Goal: Task Accomplishment & Management: Manage account settings

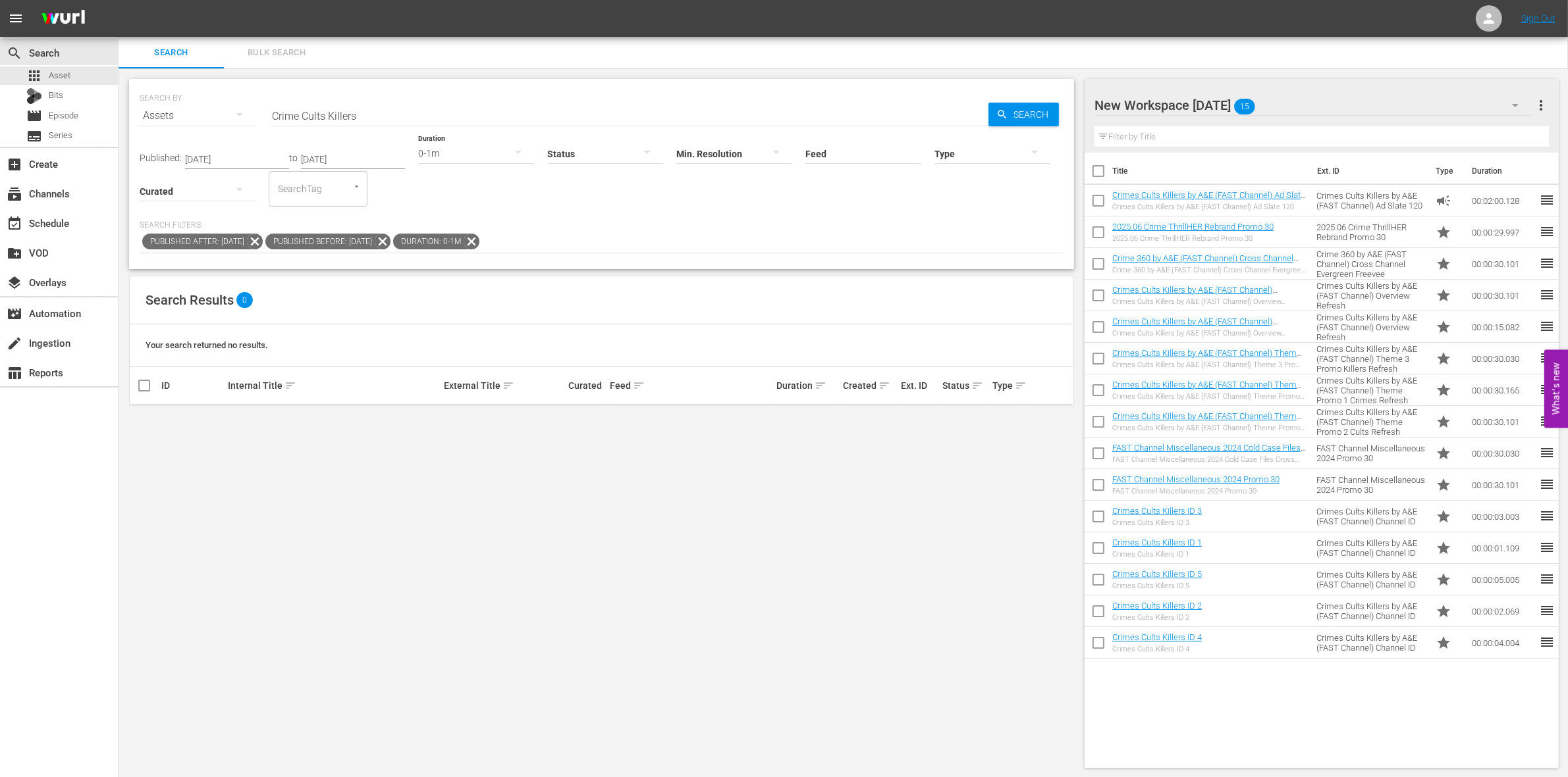
click at [1098, 169] on input "checkbox" at bounding box center [1098, 174] width 28 height 28
checkbox input "true"
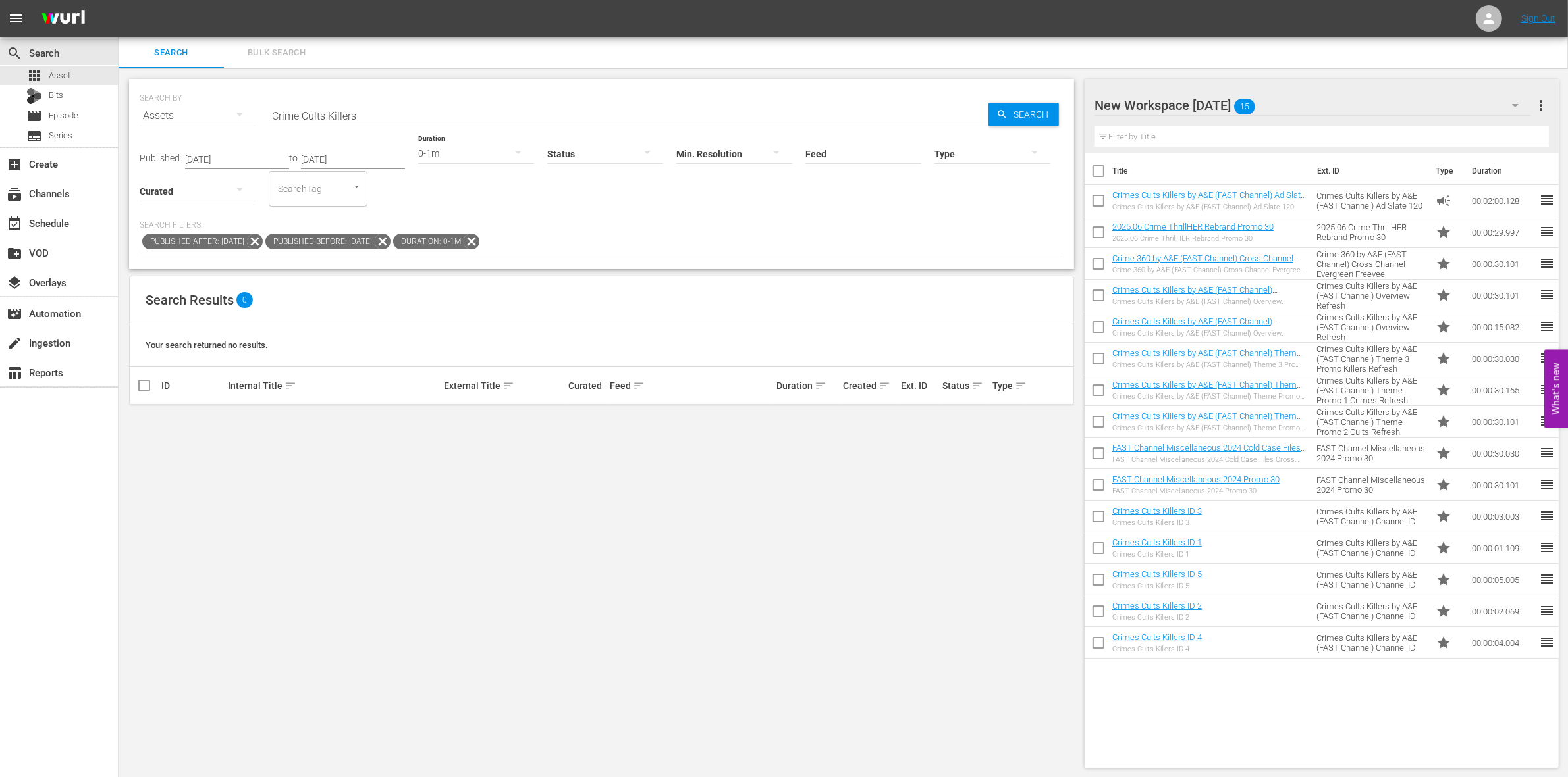
checkbox input "true"
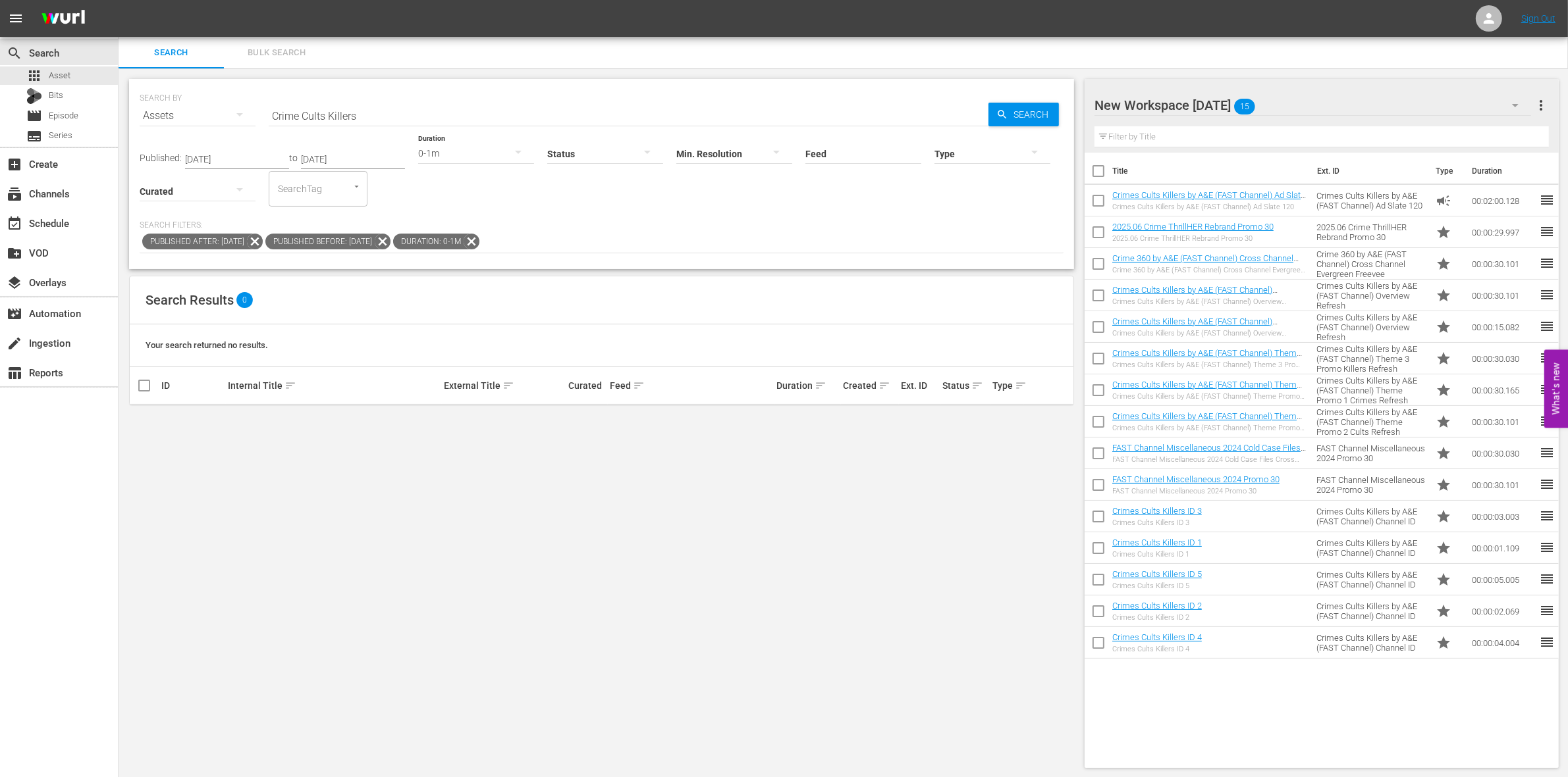
checkbox input "true"
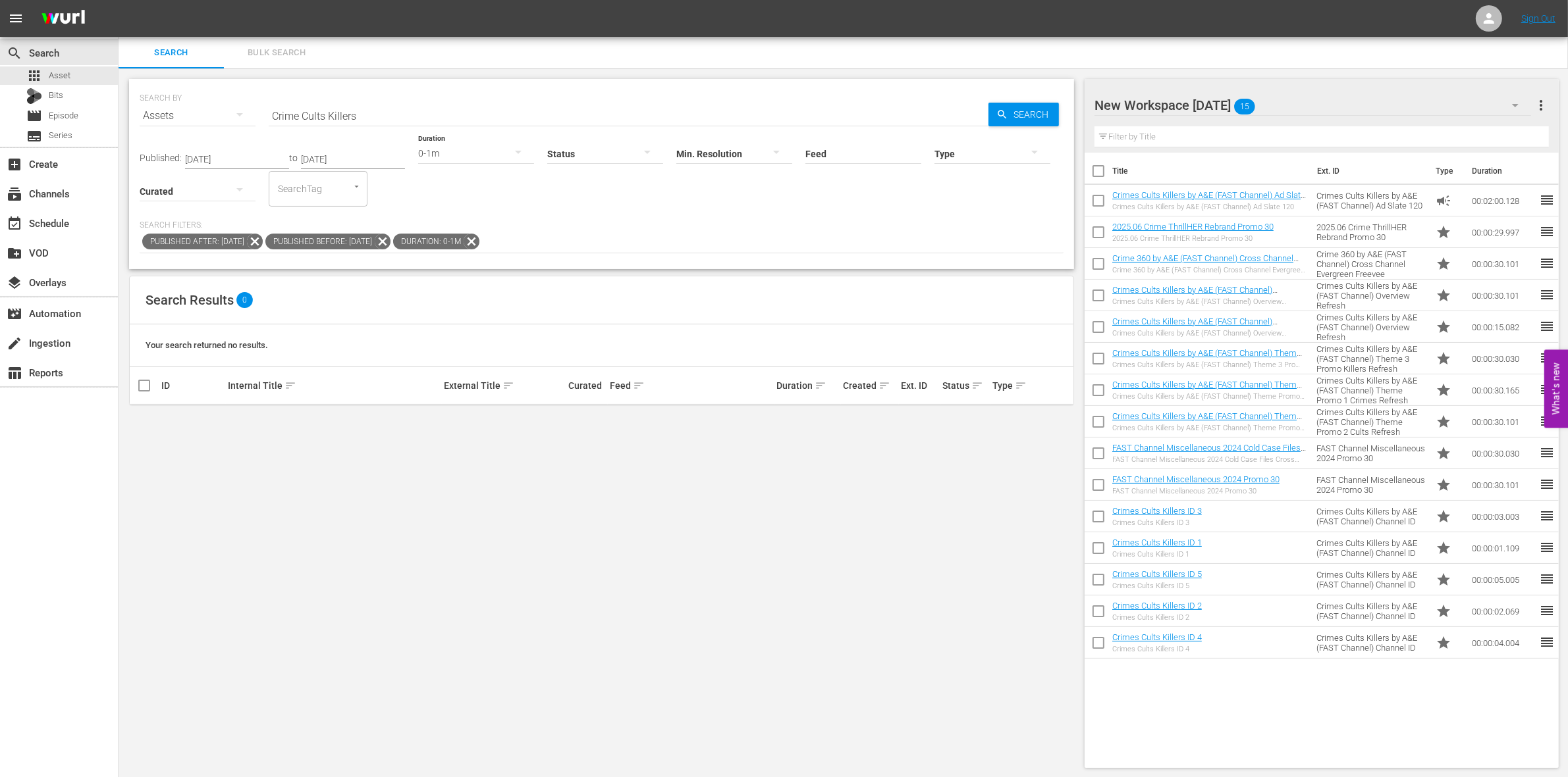
checkbox input "true"
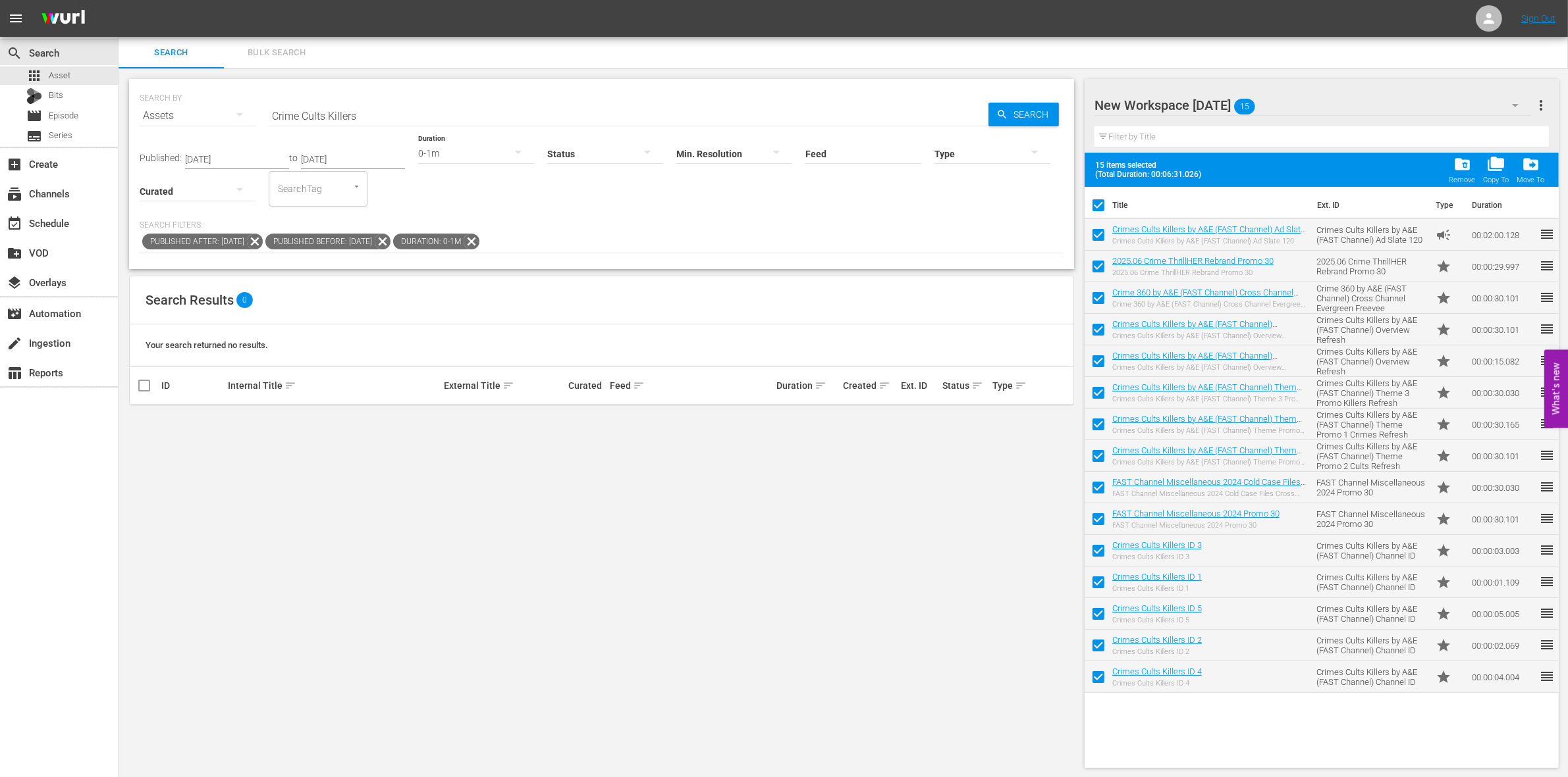
click at [255, 54] on span "Bulk Search" at bounding box center [277, 53] width 90 height 15
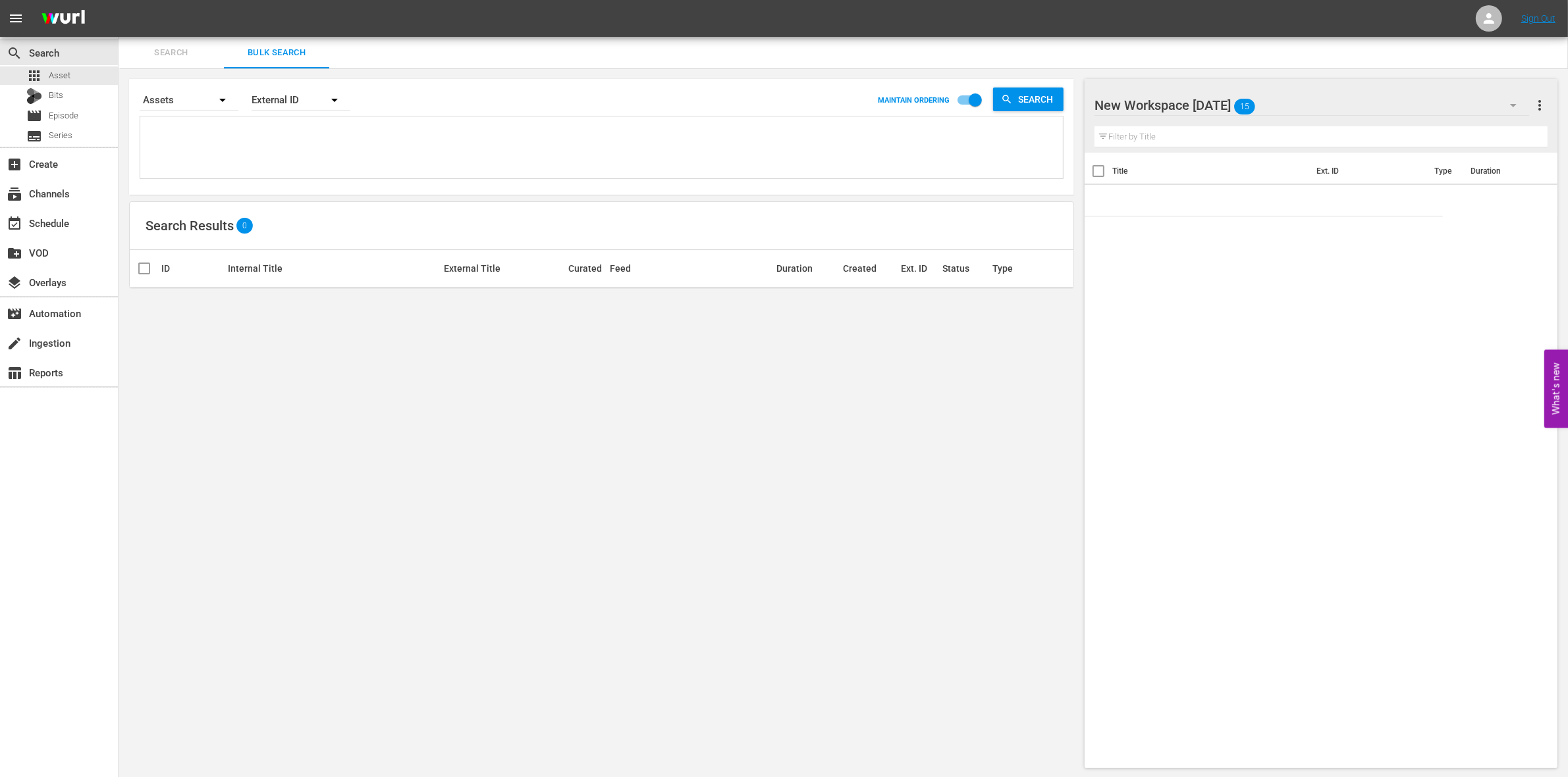
click at [280, 155] on textarea at bounding box center [603, 149] width 919 height 60
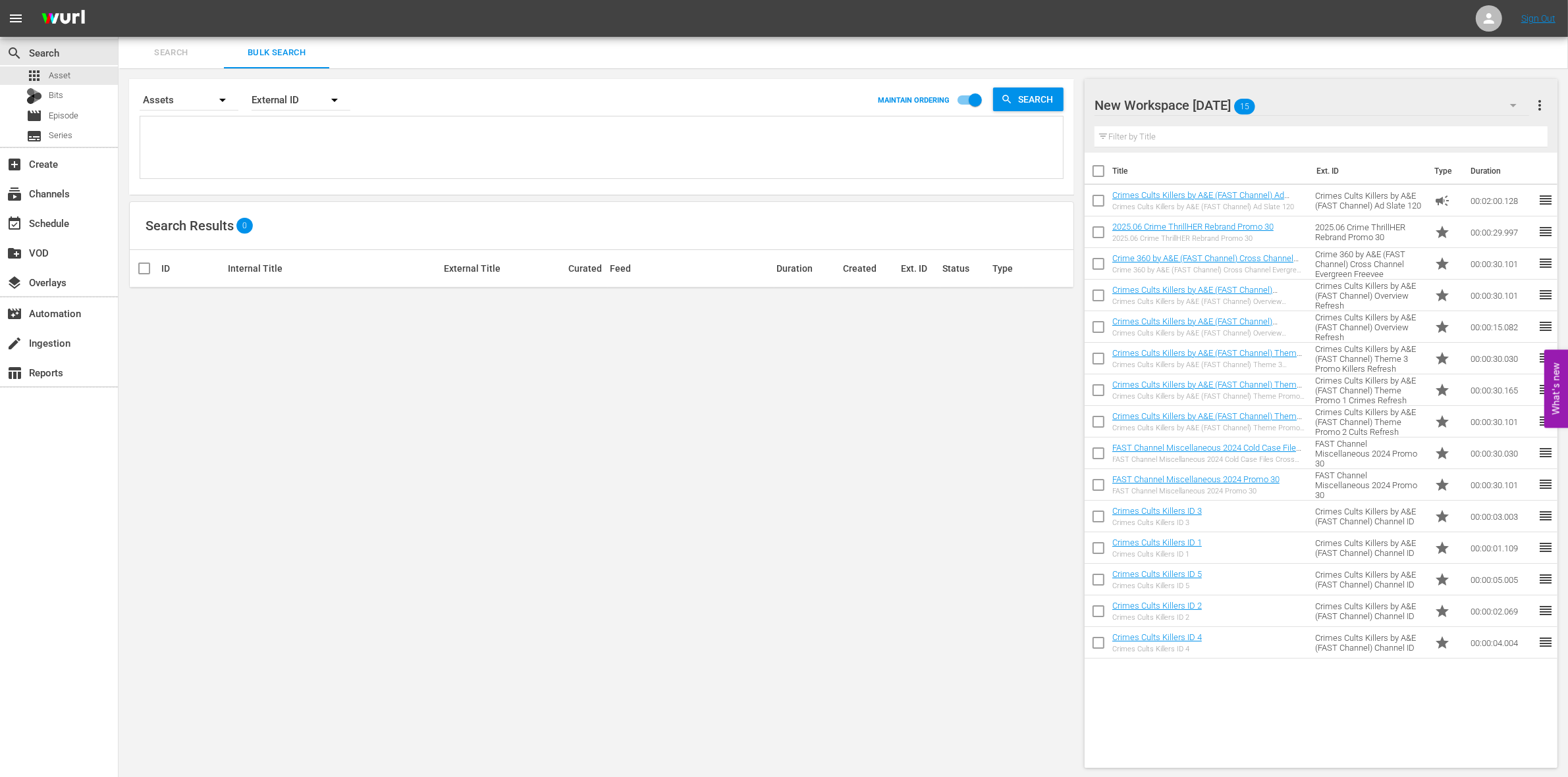
type textarea "C"
type textarea "CR"
type textarea "CRI"
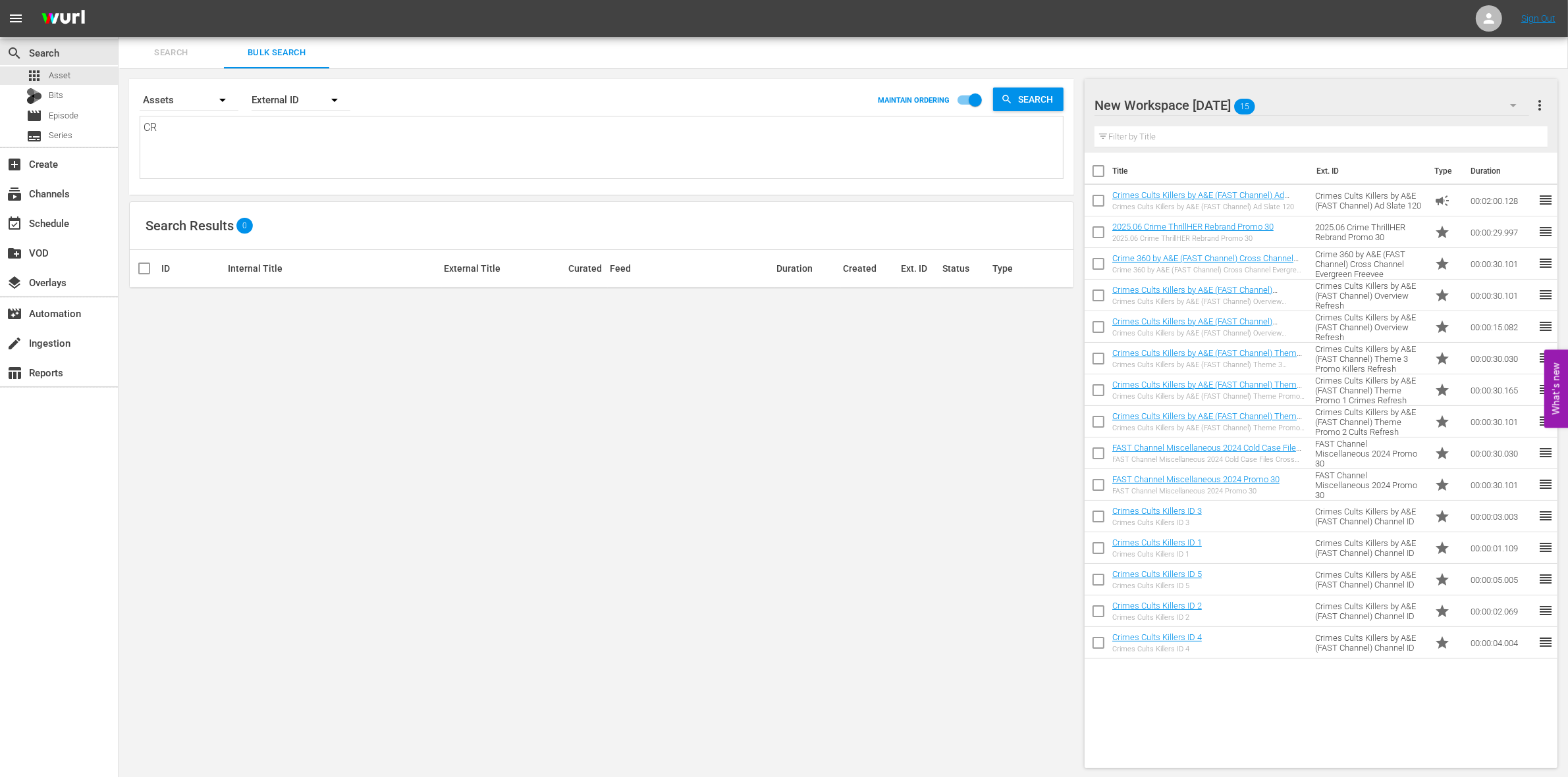
type textarea "CRI"
type textarea "[PERSON_NAME]"
type textarea "CRIME"
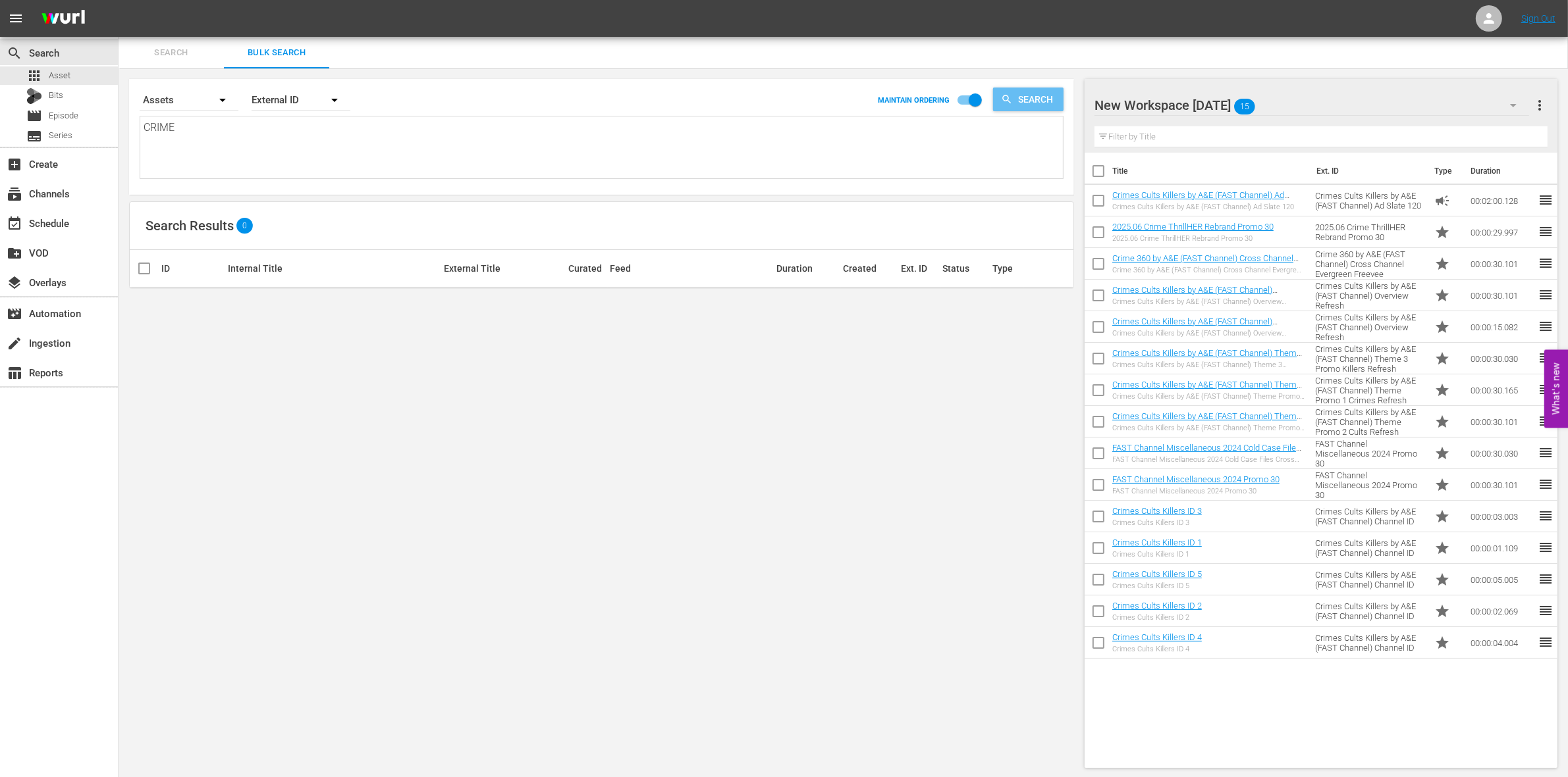
click at [1033, 96] on span "Search" at bounding box center [1038, 99] width 51 height 24
click at [331, 97] on icon "button" at bounding box center [335, 100] width 16 height 16
click at [291, 158] on div "Wurl ID" at bounding box center [293, 158] width 53 height 21
click at [1019, 104] on span "Search" at bounding box center [1038, 99] width 51 height 24
click at [214, 98] on icon "button" at bounding box center [222, 100] width 16 height 16
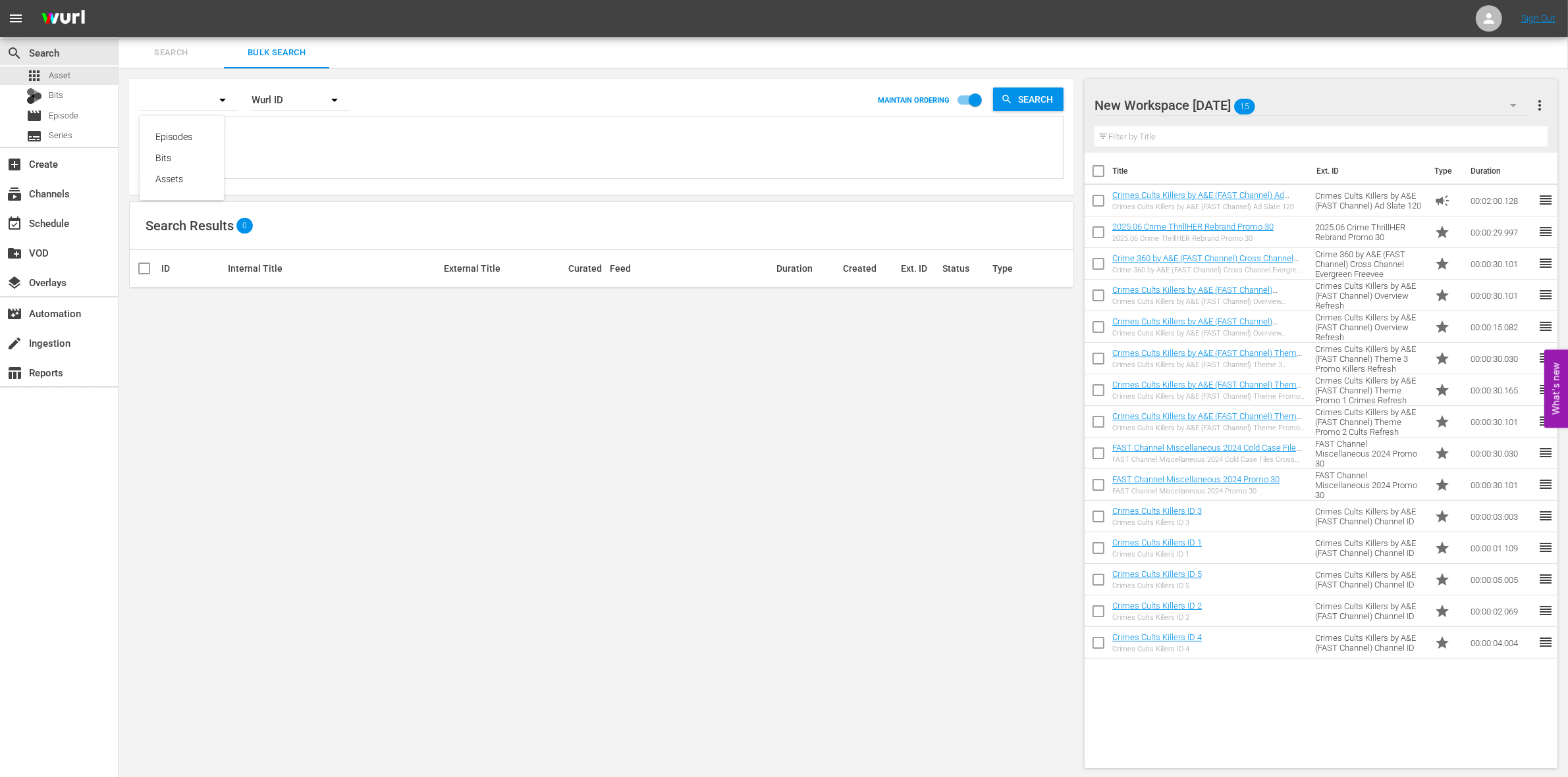
click at [213, 98] on div "Episodes Bits Assets" at bounding box center [784, 388] width 1568 height 777
click at [283, 100] on div "Wurl ID" at bounding box center [301, 100] width 99 height 37
click at [307, 133] on div "External ID" at bounding box center [293, 136] width 53 height 21
drag, startPoint x: 463, startPoint y: 140, endPoint x: 422, endPoint y: 130, distance: 42.2
click at [454, 137] on textarea "CRIME" at bounding box center [603, 149] width 919 height 60
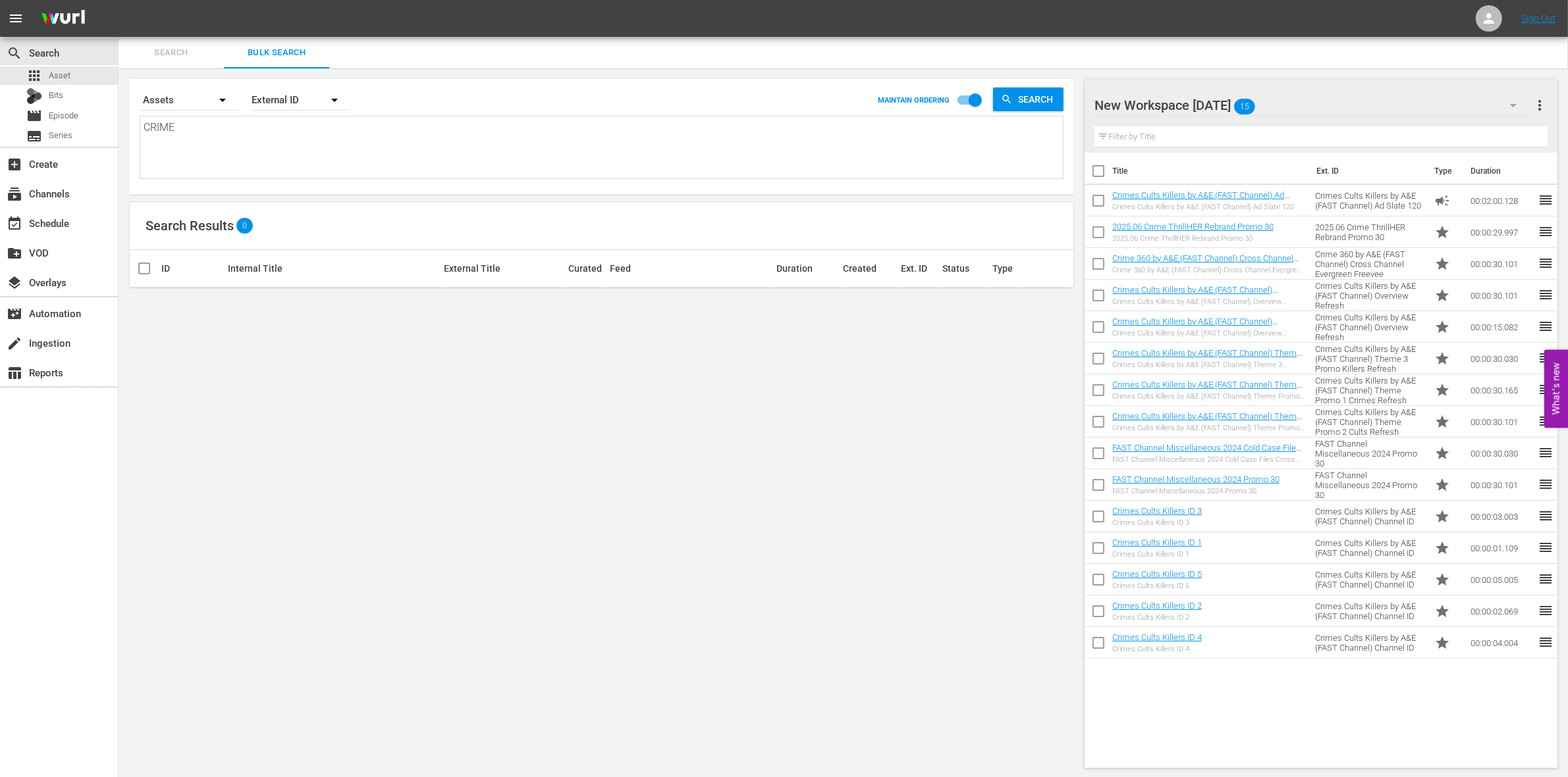
type textarea "CRIME"
type textarea "CRIME C"
type textarea "CRIME CU"
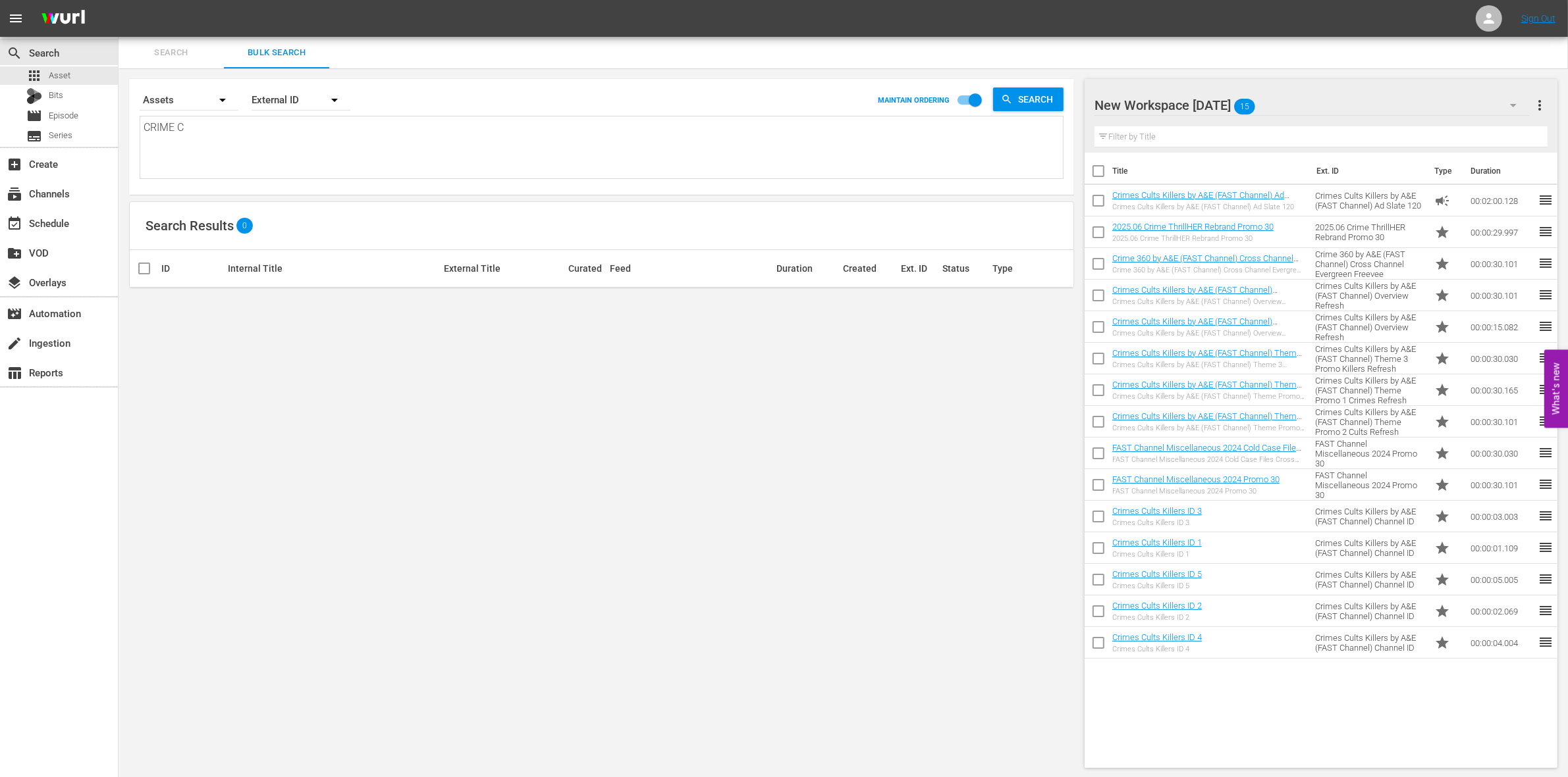
type textarea "CRIME CU"
type textarea "CRIME CUL"
type textarea "CRIME CULT"
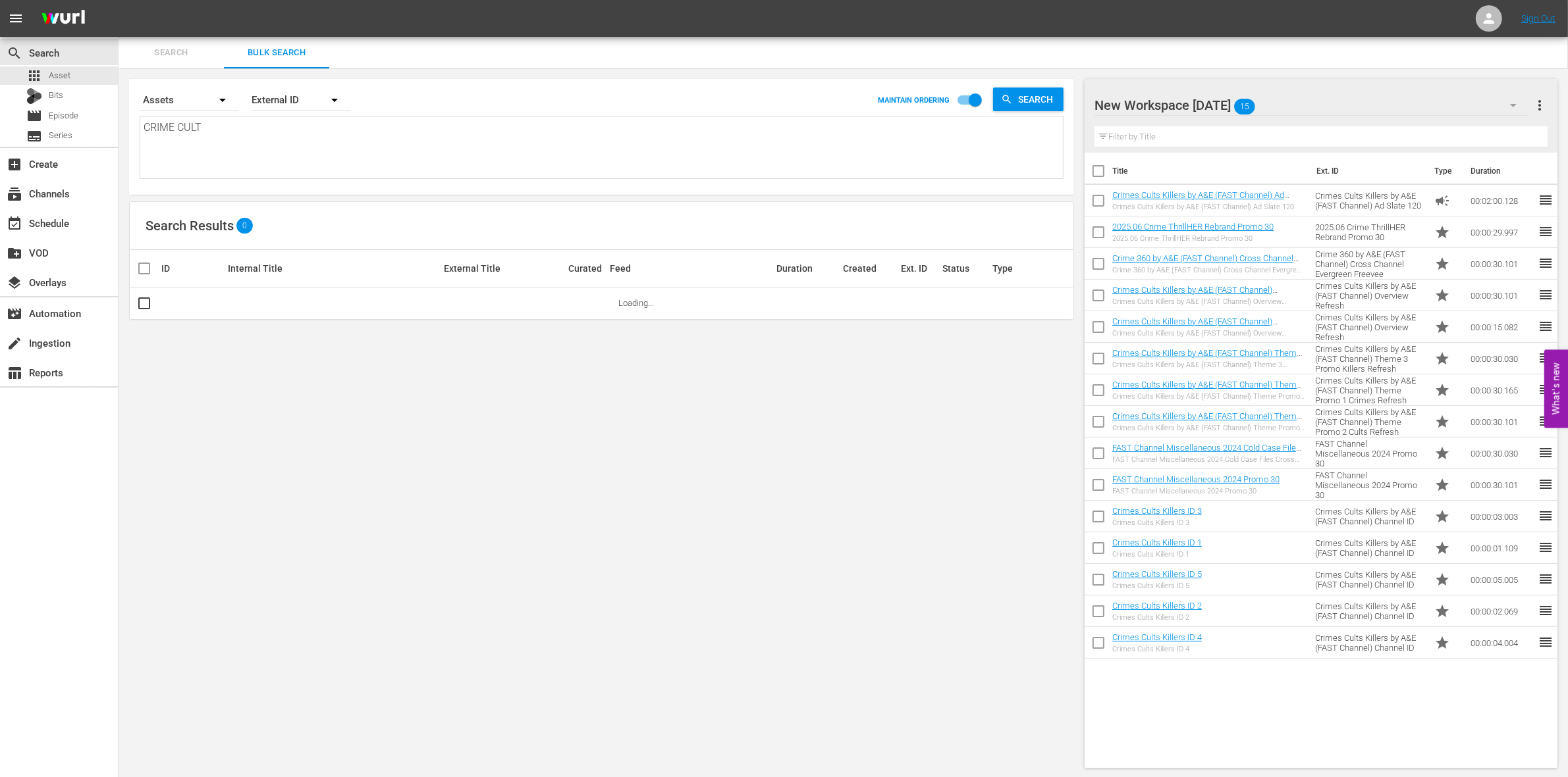
type textarea "CRIME CULT"
type textarea "CRIME CULT C"
type textarea "CRIME CULT"
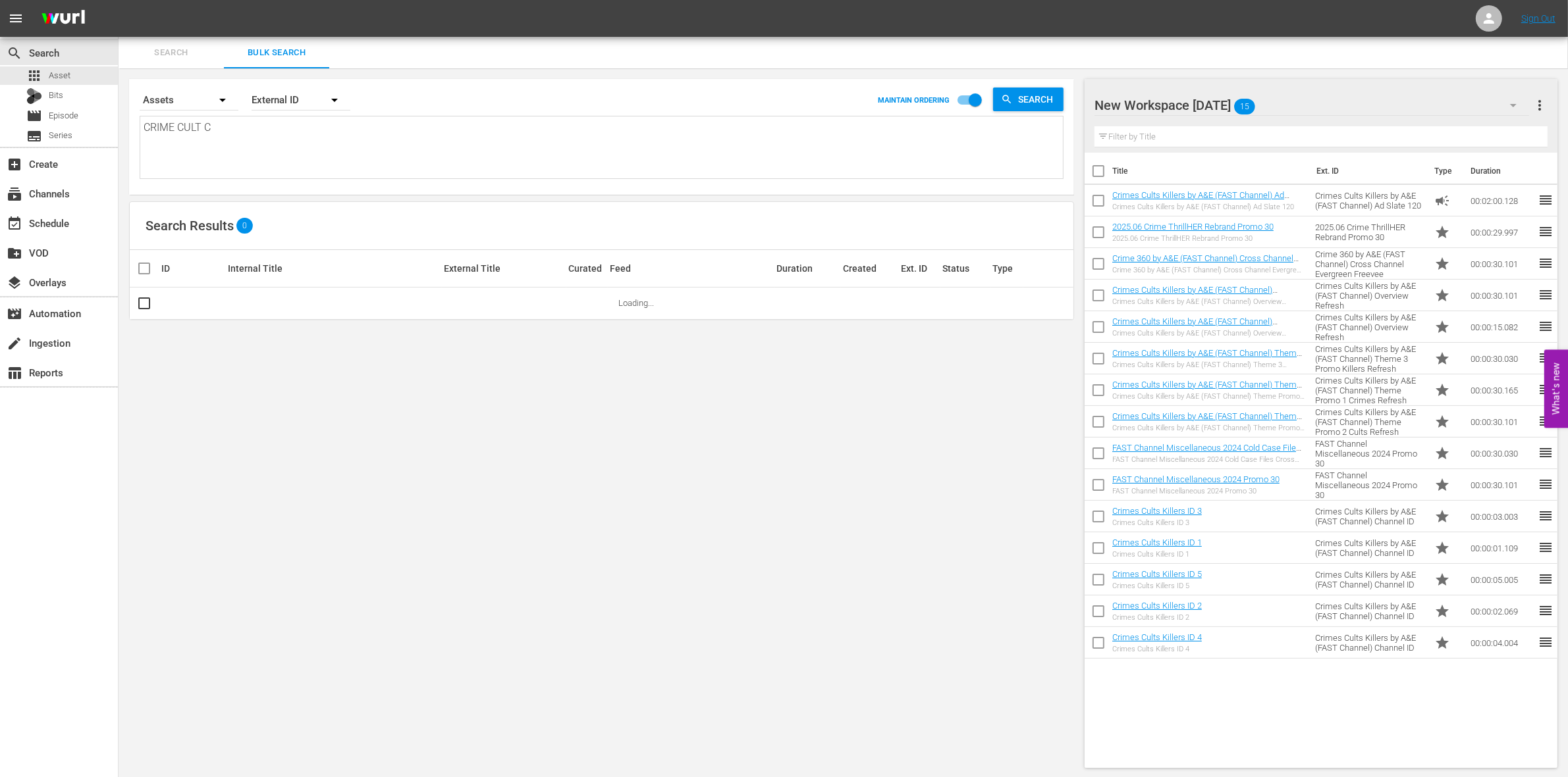
type textarea "CRIME CULT"
type textarea "CRIME CUL"
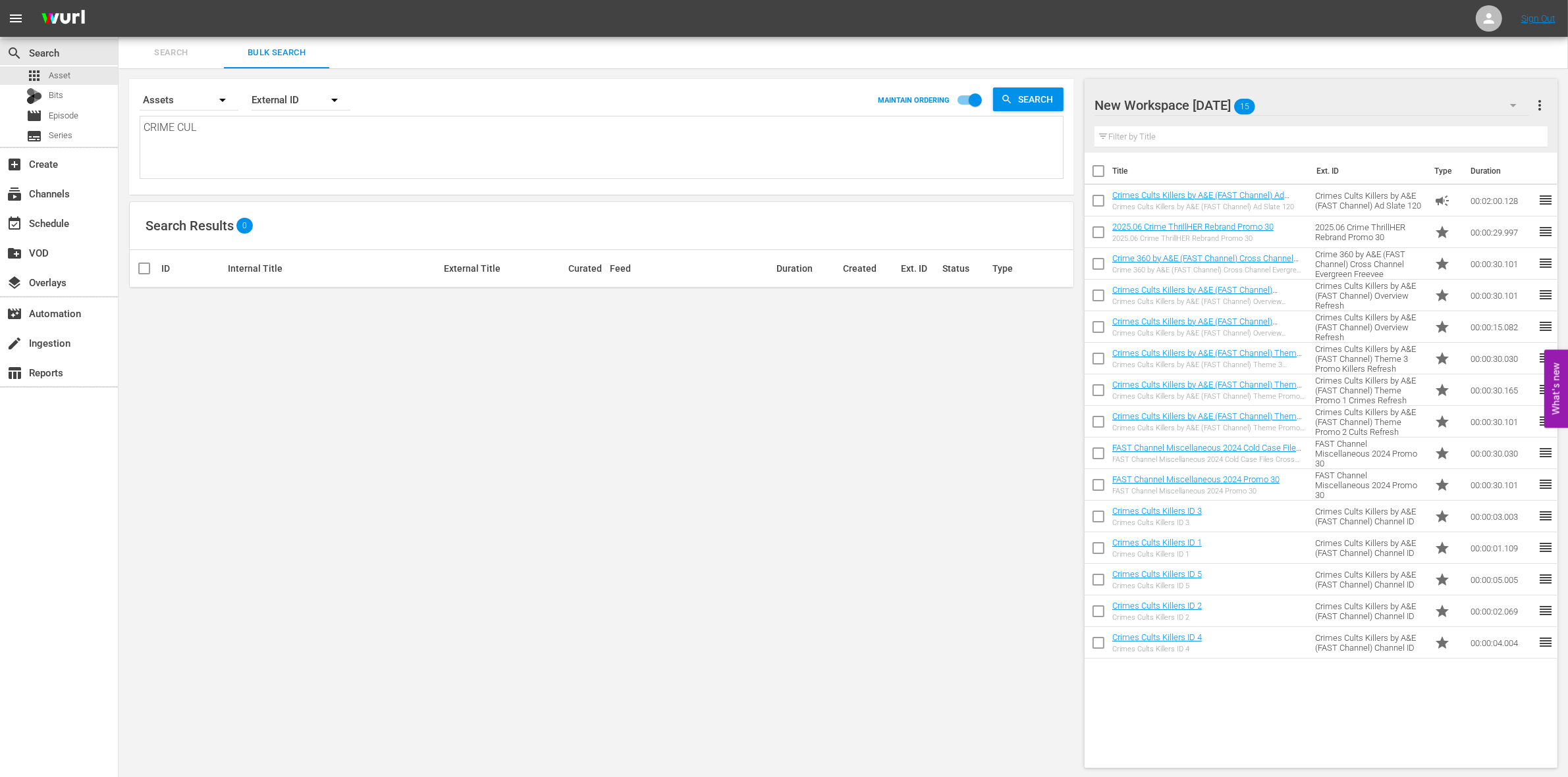
type textarea "CRIME CU"
type textarea "CRIME C"
type textarea "CRIME"
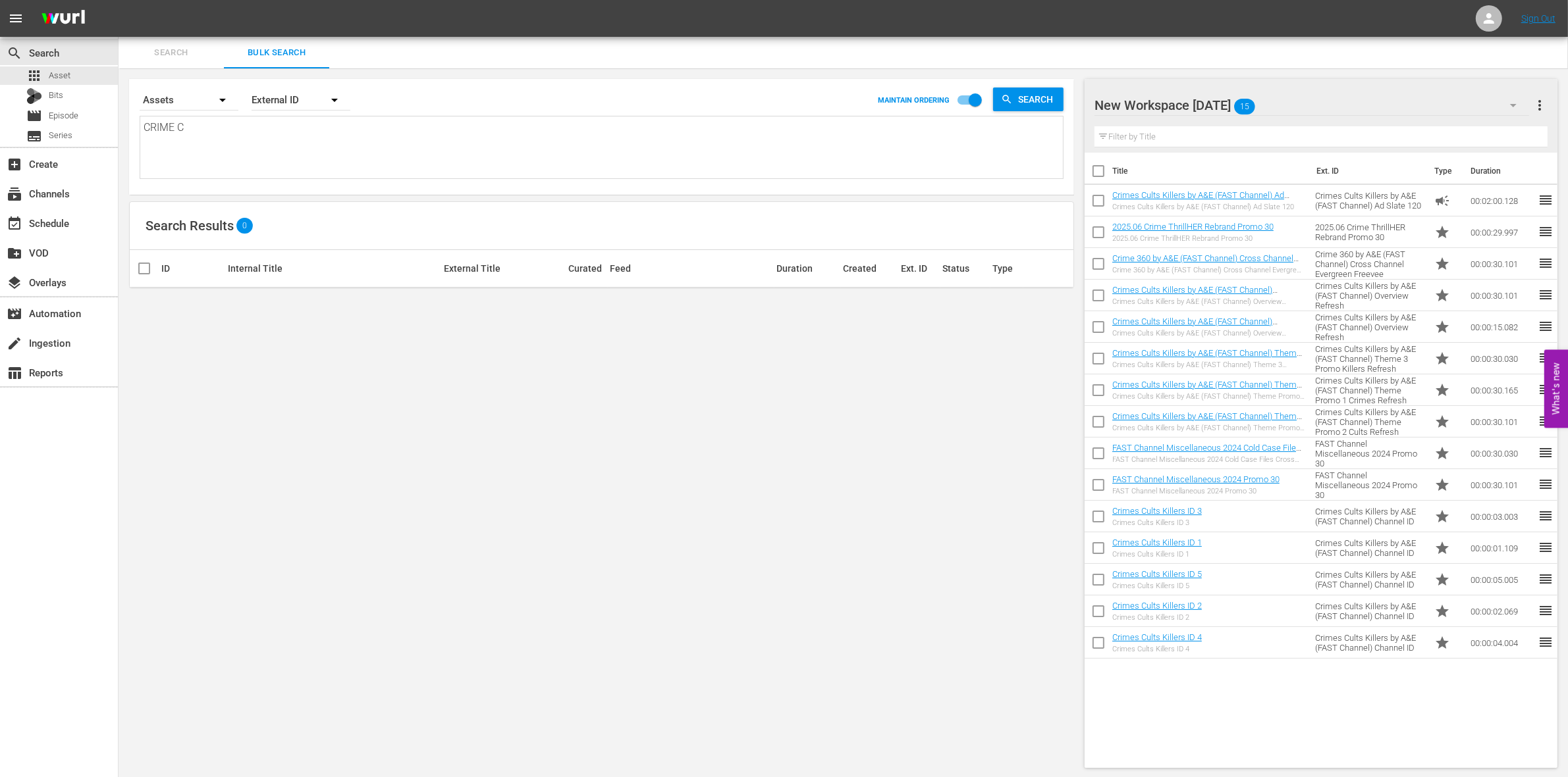
type textarea "CRIME"
type textarea "[PERSON_NAME]"
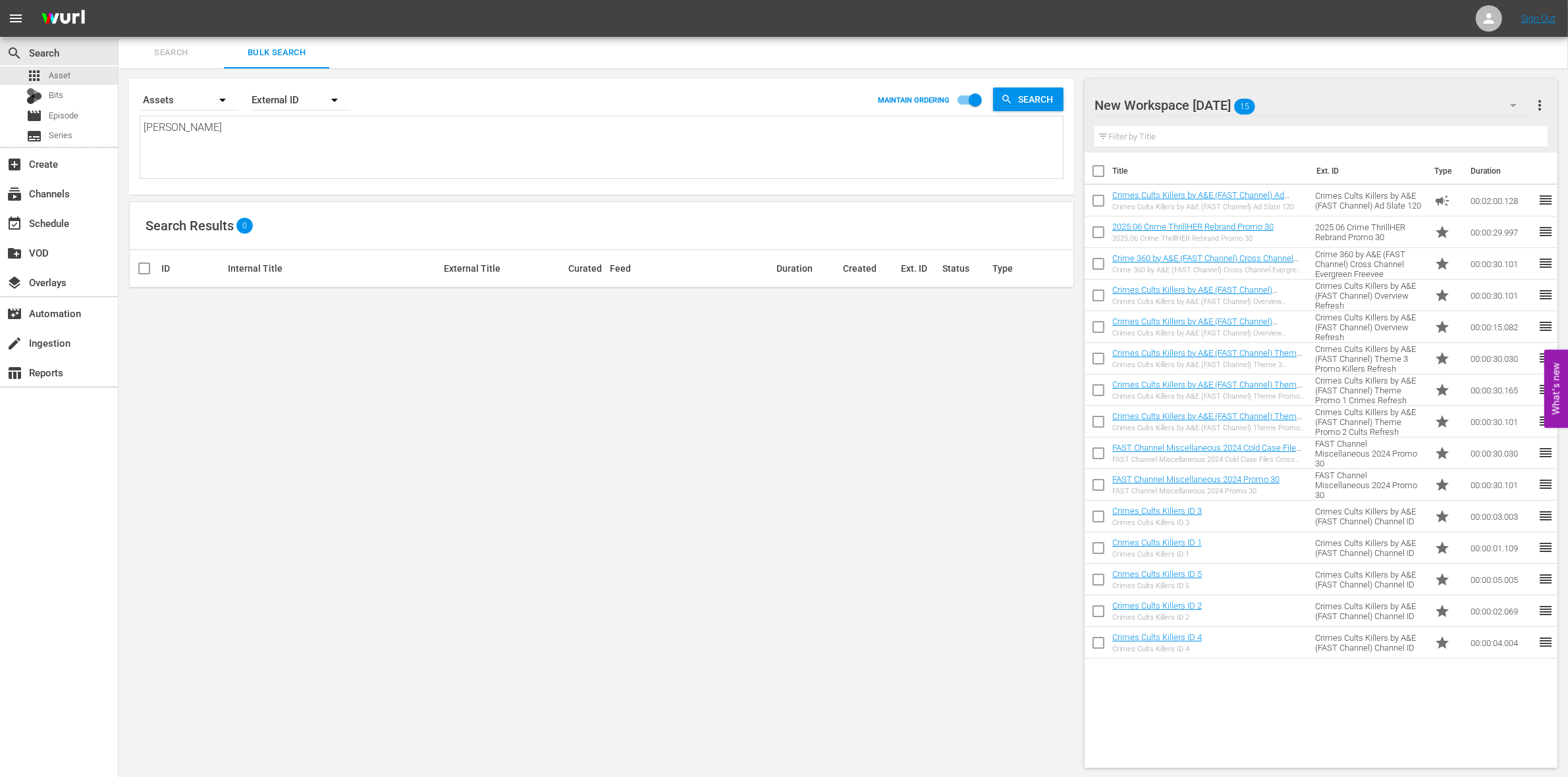
type textarea "CRI"
type textarea "CR"
type textarea "C"
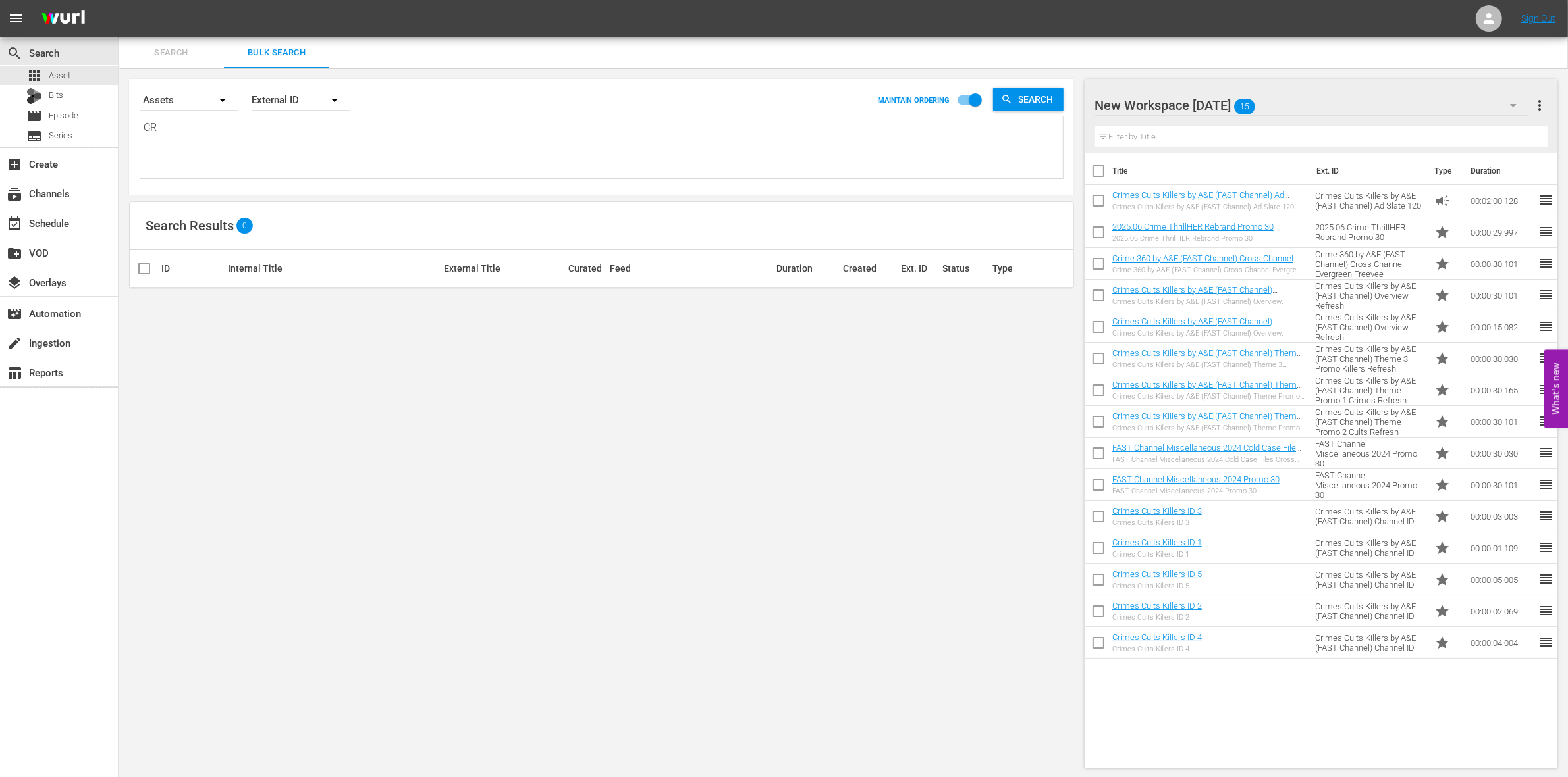
type textarea "C"
type textarea "CU"
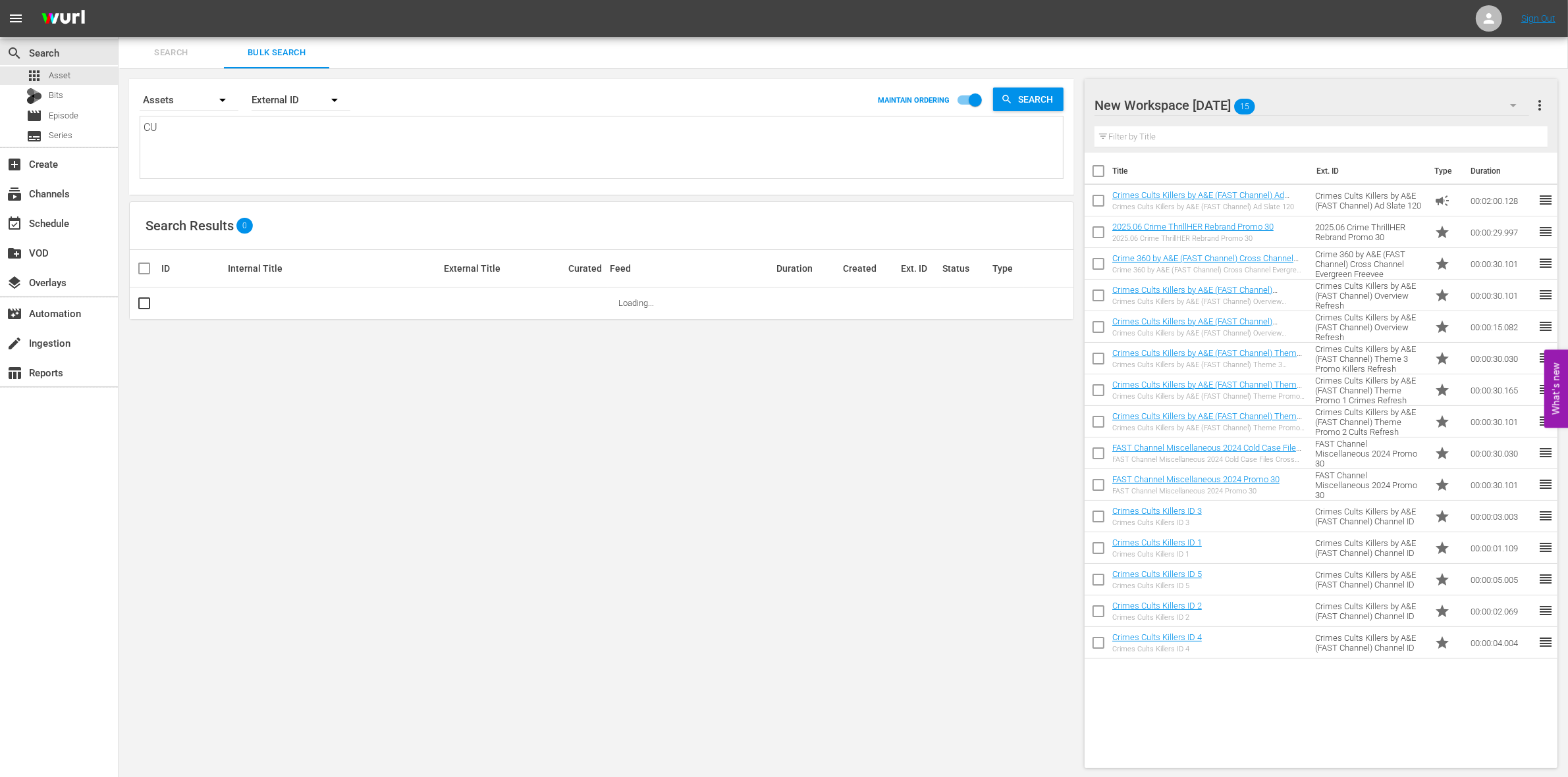
type textarea "CUL"
type textarea "CULT"
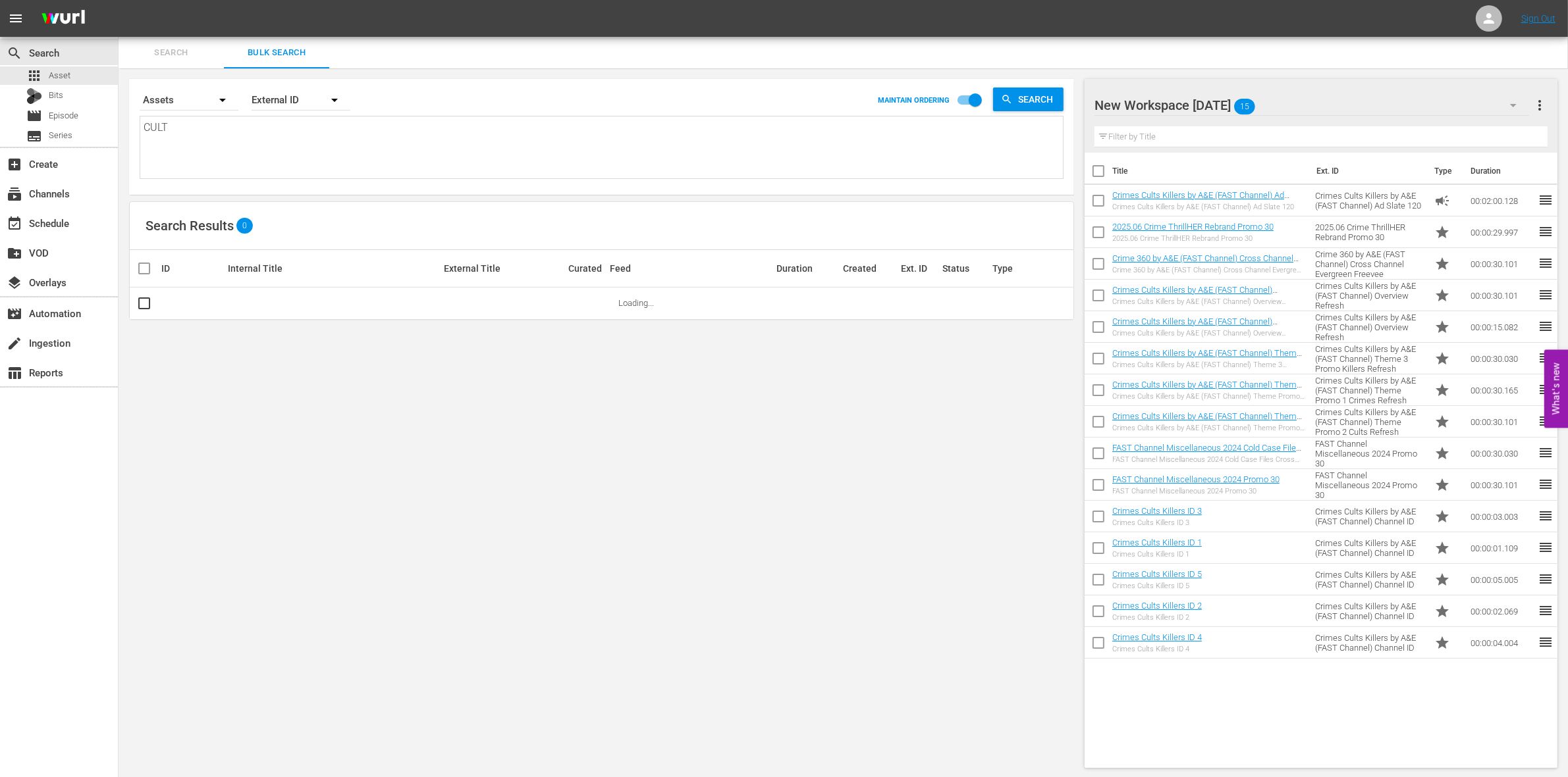
type textarea "CULT"
type textarea "CULT C"
type textarea "CULT CR"
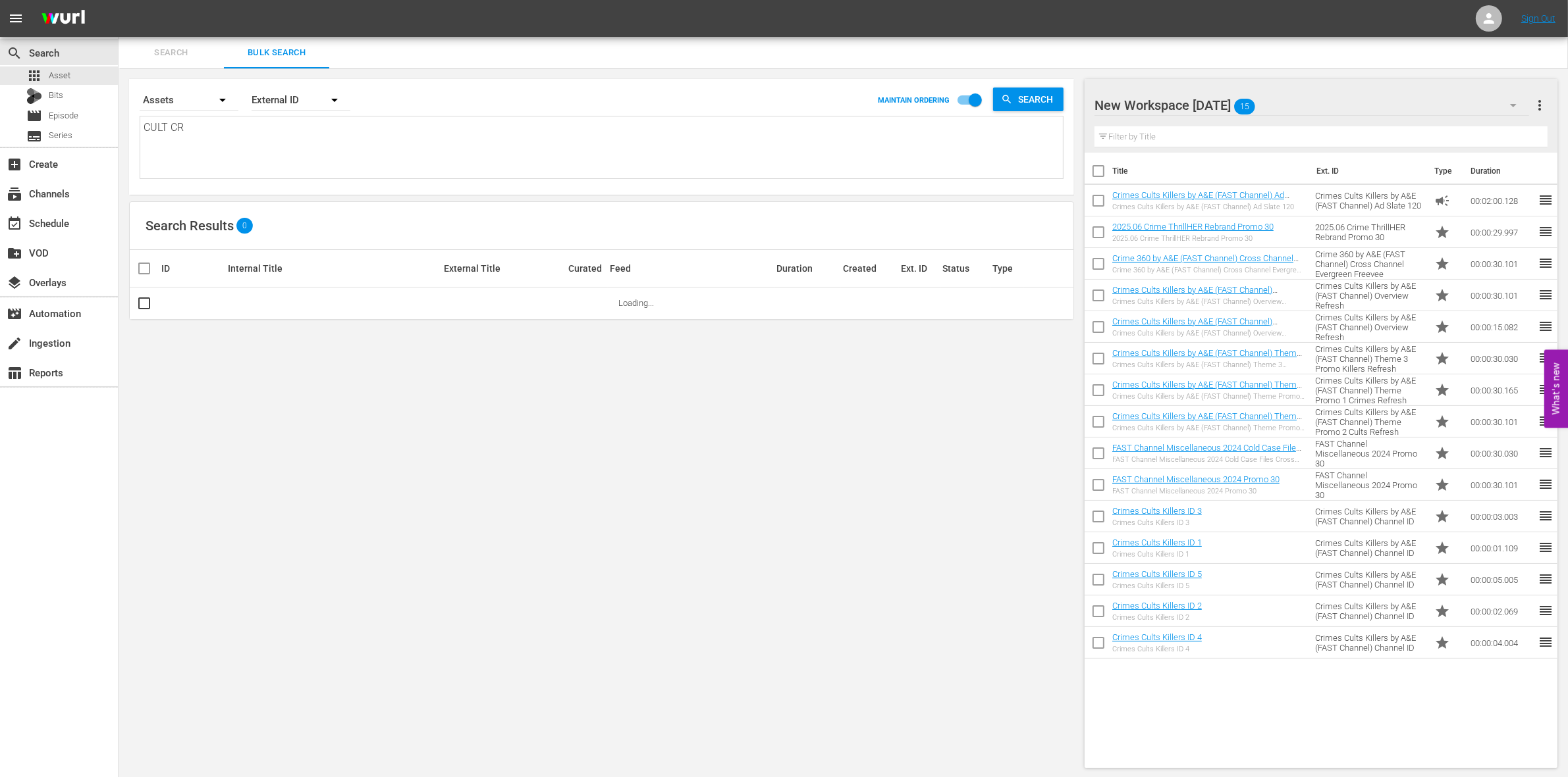
type textarea "CULT CRI"
type textarea "CULT [PERSON_NAME]"
type textarea "CULT CRIME"
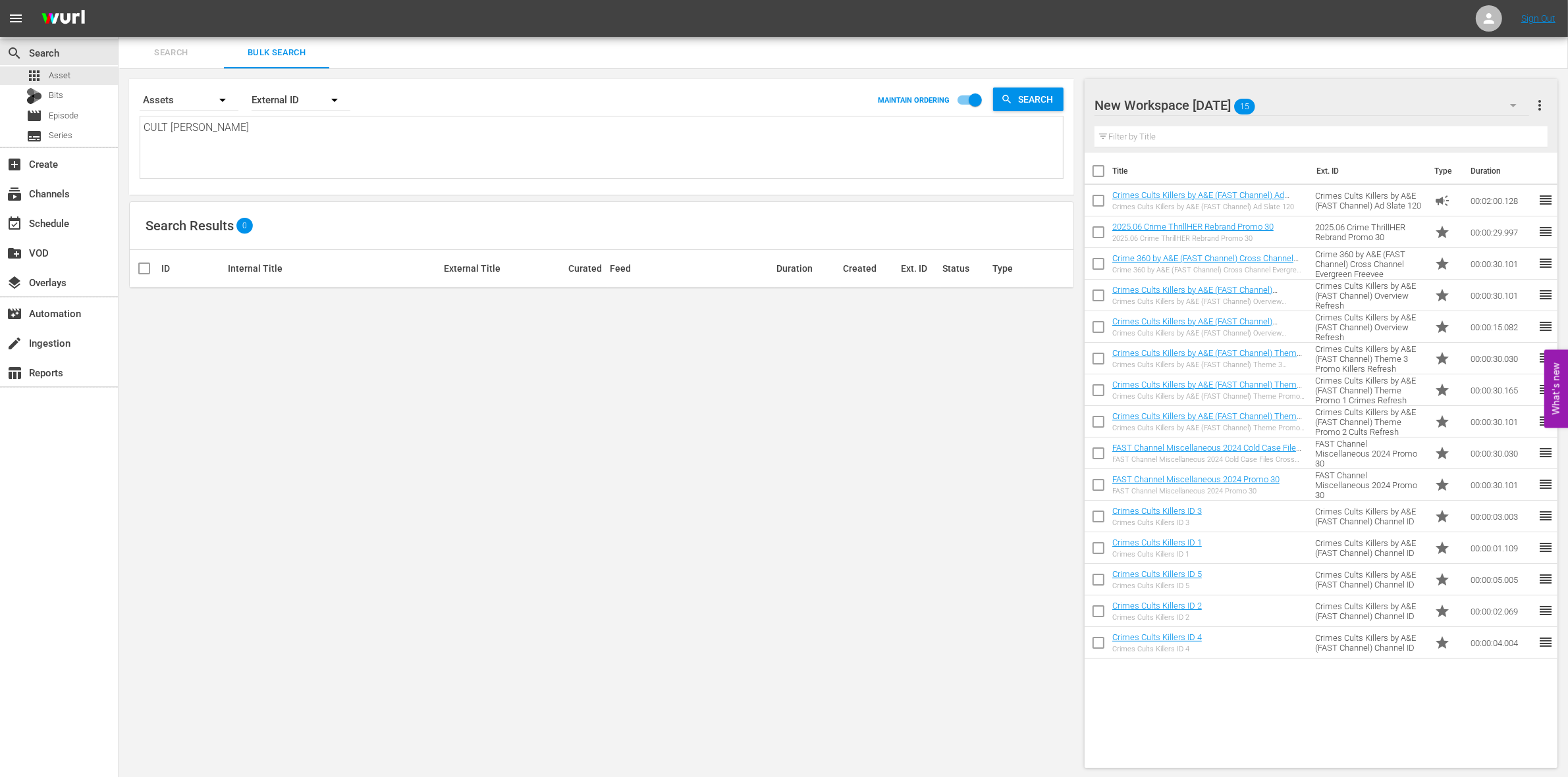
type textarea "CULT CRIME"
type textarea "CULT CRIME C"
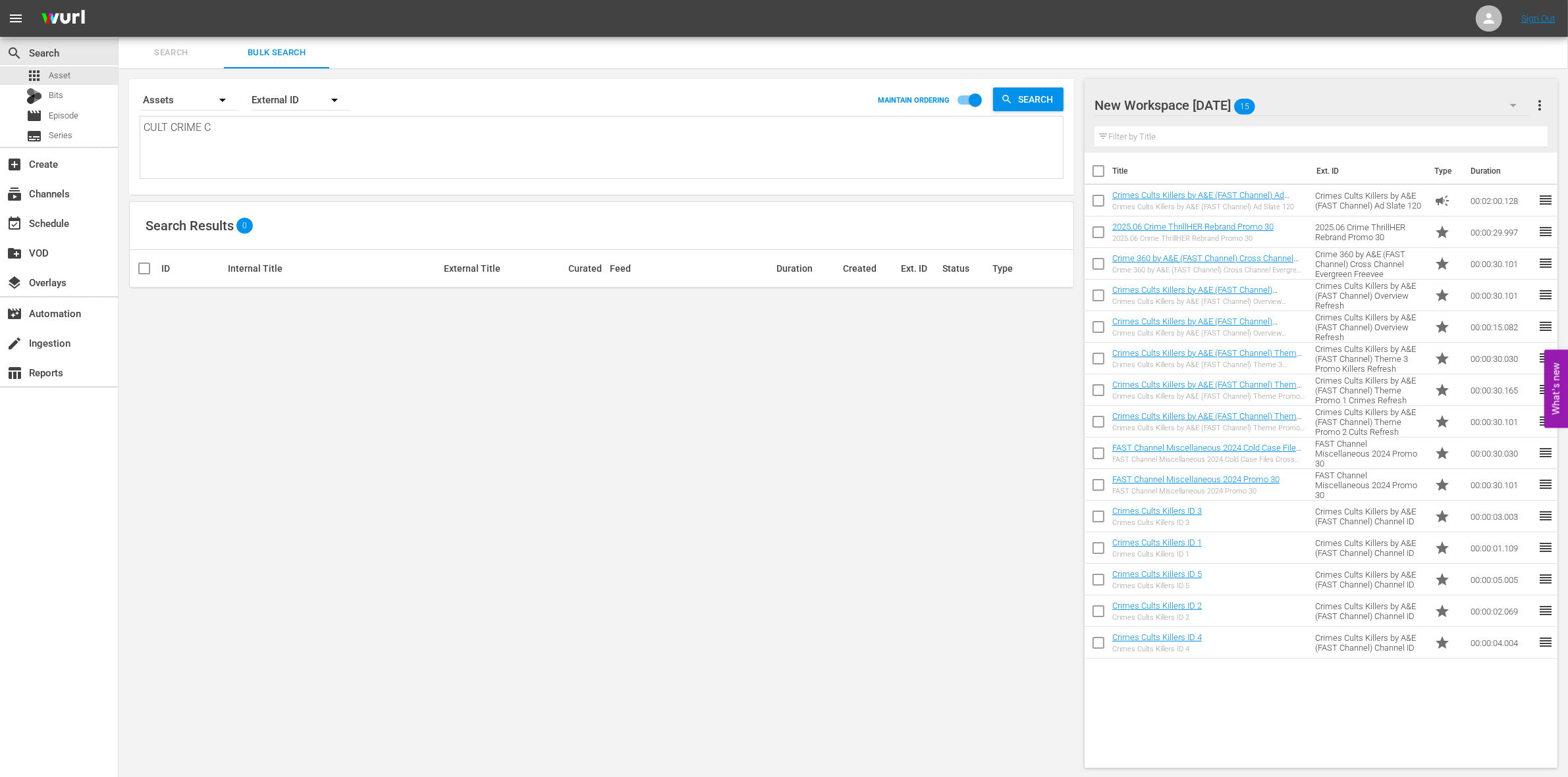
type textarea "CULT CRIME CU"
type textarea "CULT CRIME CUL"
type textarea "CULT CRIME CULT"
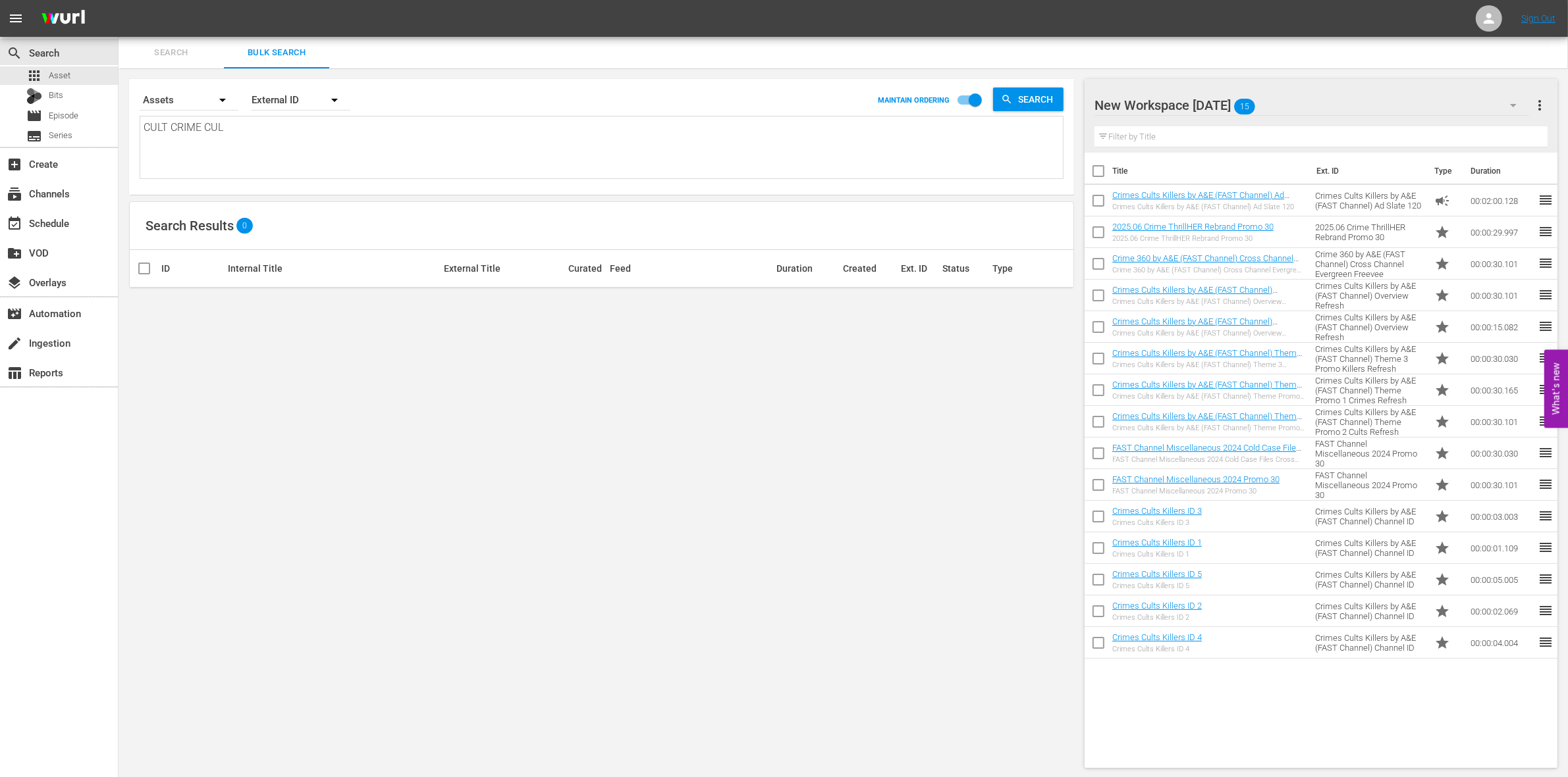
type textarea "CULT CRIME CULT"
type textarea "CULT CRIME CULTS"
click at [1000, 101] on div "Search" at bounding box center [1027, 99] width 70 height 24
click at [157, 54] on span "Search" at bounding box center [171, 53] width 90 height 15
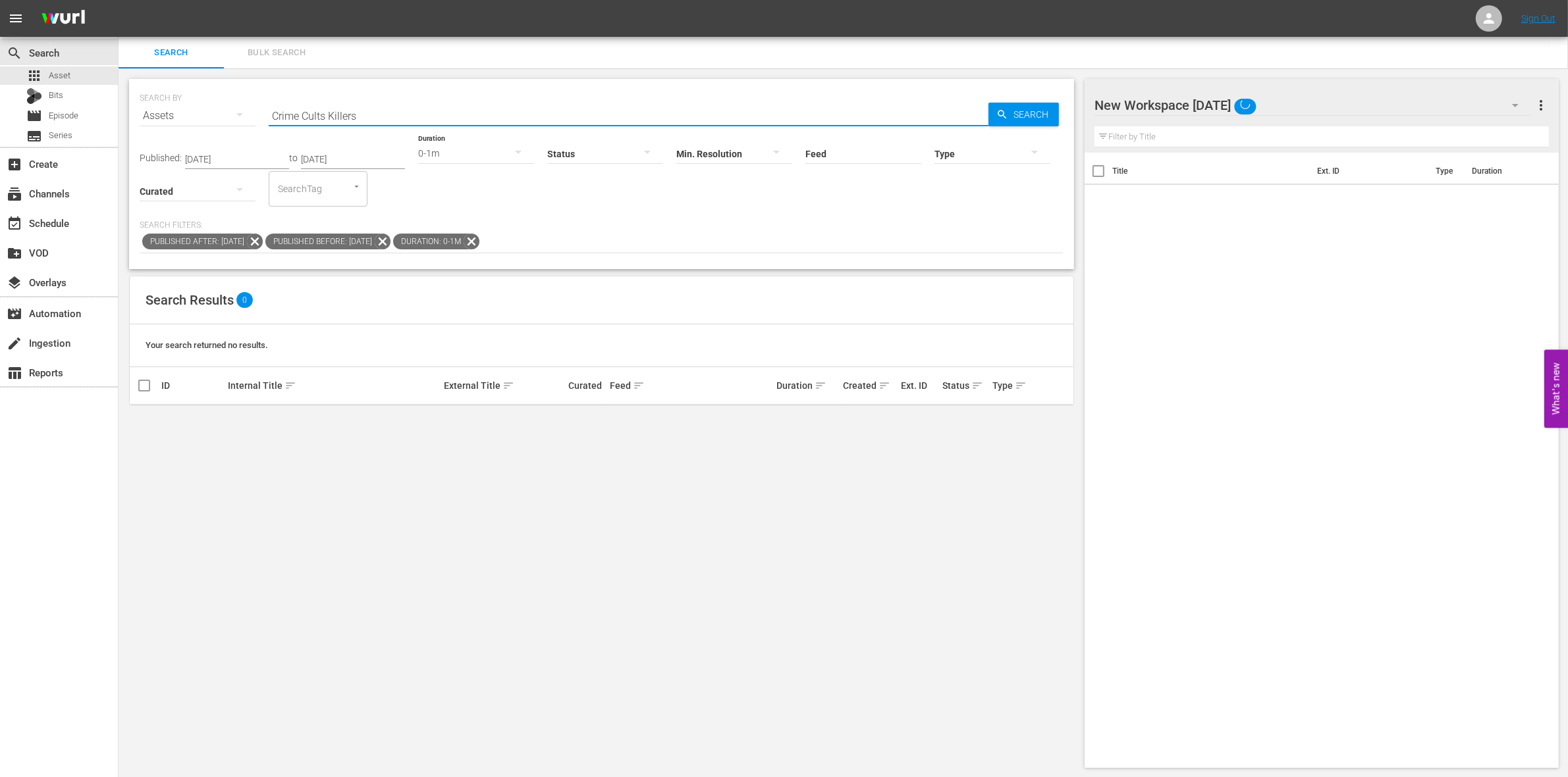
drag, startPoint x: 372, startPoint y: 111, endPoint x: 260, endPoint y: 112, distance: 112.0
click at [260, 112] on div "SEARCH BY Search By Assets Search ID, Title, Description, Keywords, or Category…" at bounding box center [601, 107] width 924 height 47
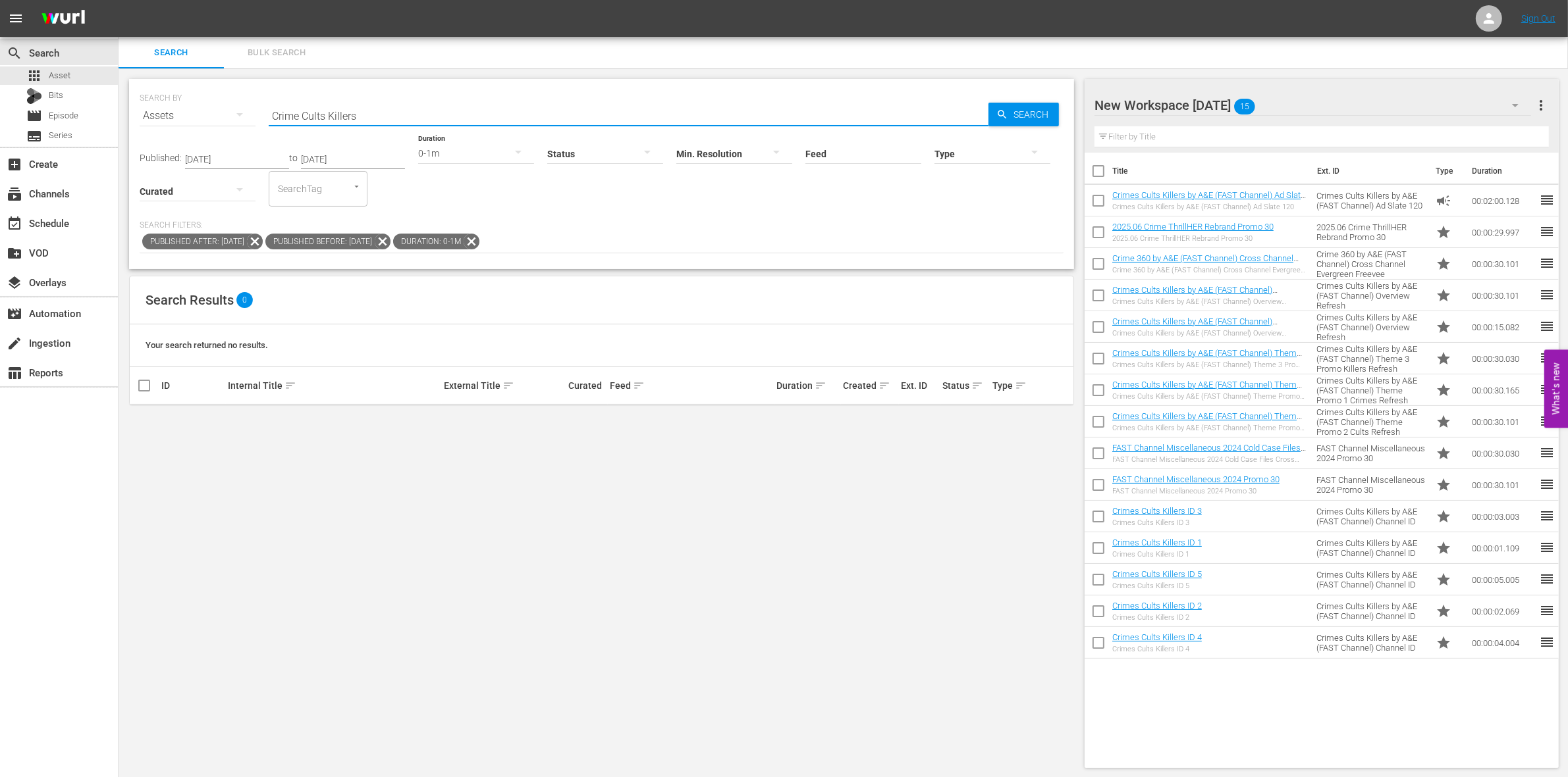
click at [520, 301] on div "Search Results 0" at bounding box center [601, 301] width 943 height 48
drag, startPoint x: 340, startPoint y: 161, endPoint x: 275, endPoint y: 158, distance: 65.1
click at [275, 158] on div "Published: [DATE] to [DATE]" at bounding box center [272, 159] width 265 height 20
click at [480, 238] on icon at bounding box center [472, 242] width 17 height 17
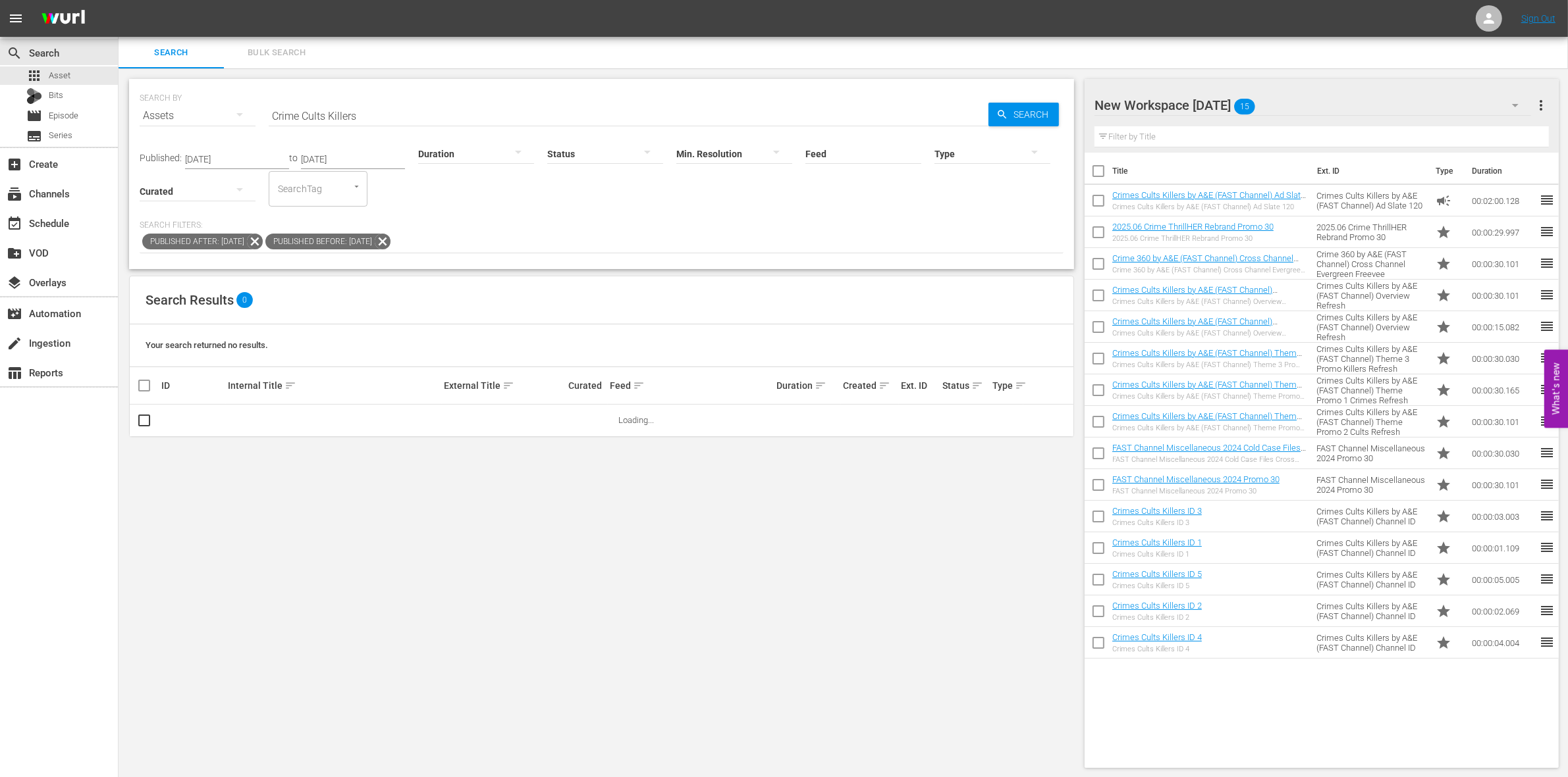
click at [391, 243] on icon at bounding box center [383, 242] width 16 height 16
click at [264, 242] on icon at bounding box center [255, 242] width 17 height 17
click at [996, 106] on div "Search" at bounding box center [1023, 114] width 70 height 24
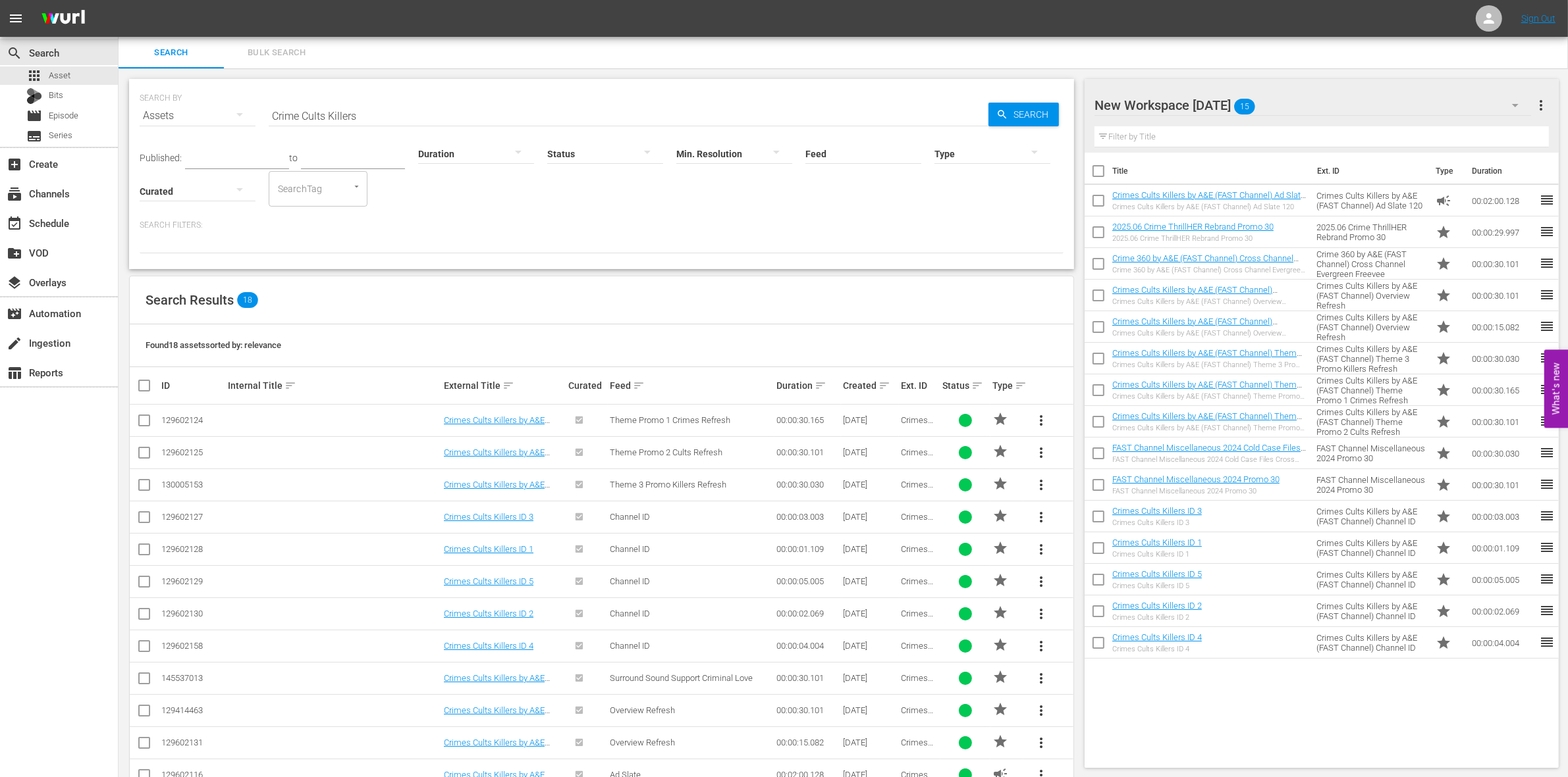
click at [141, 384] on input "checkbox" at bounding box center [149, 386] width 26 height 16
checkbox input "true"
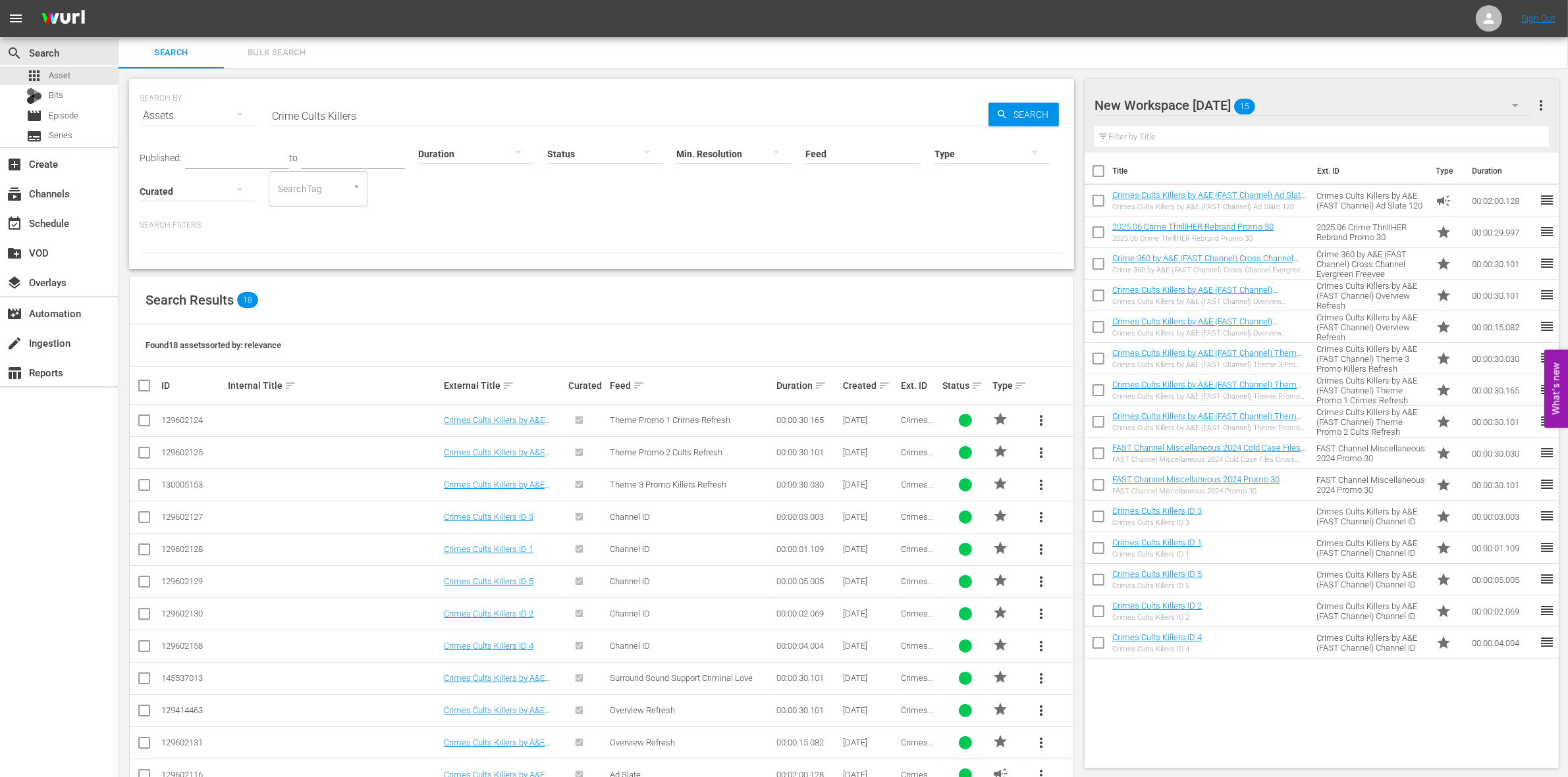
checkbox input "true"
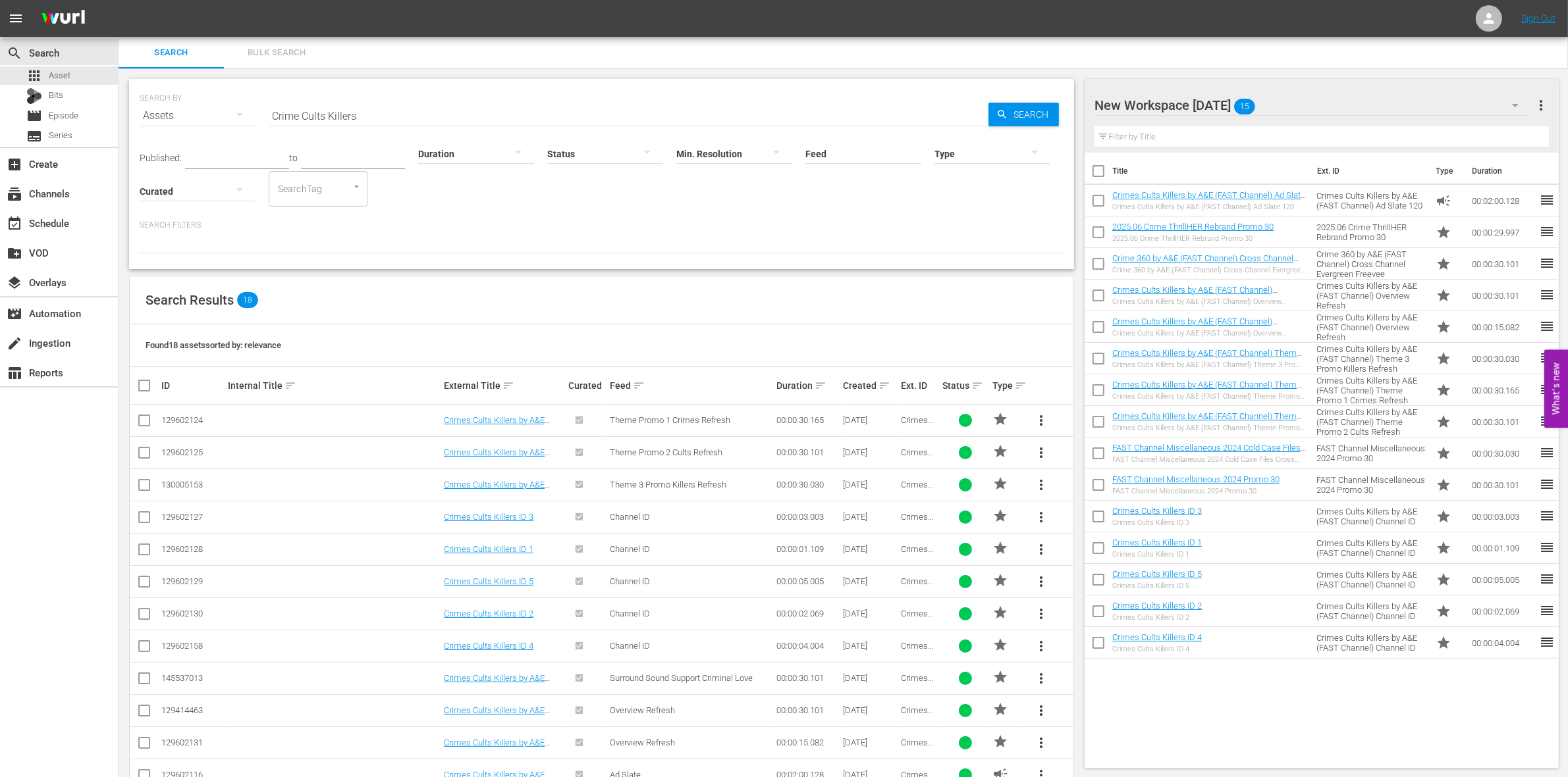
checkbox input "true"
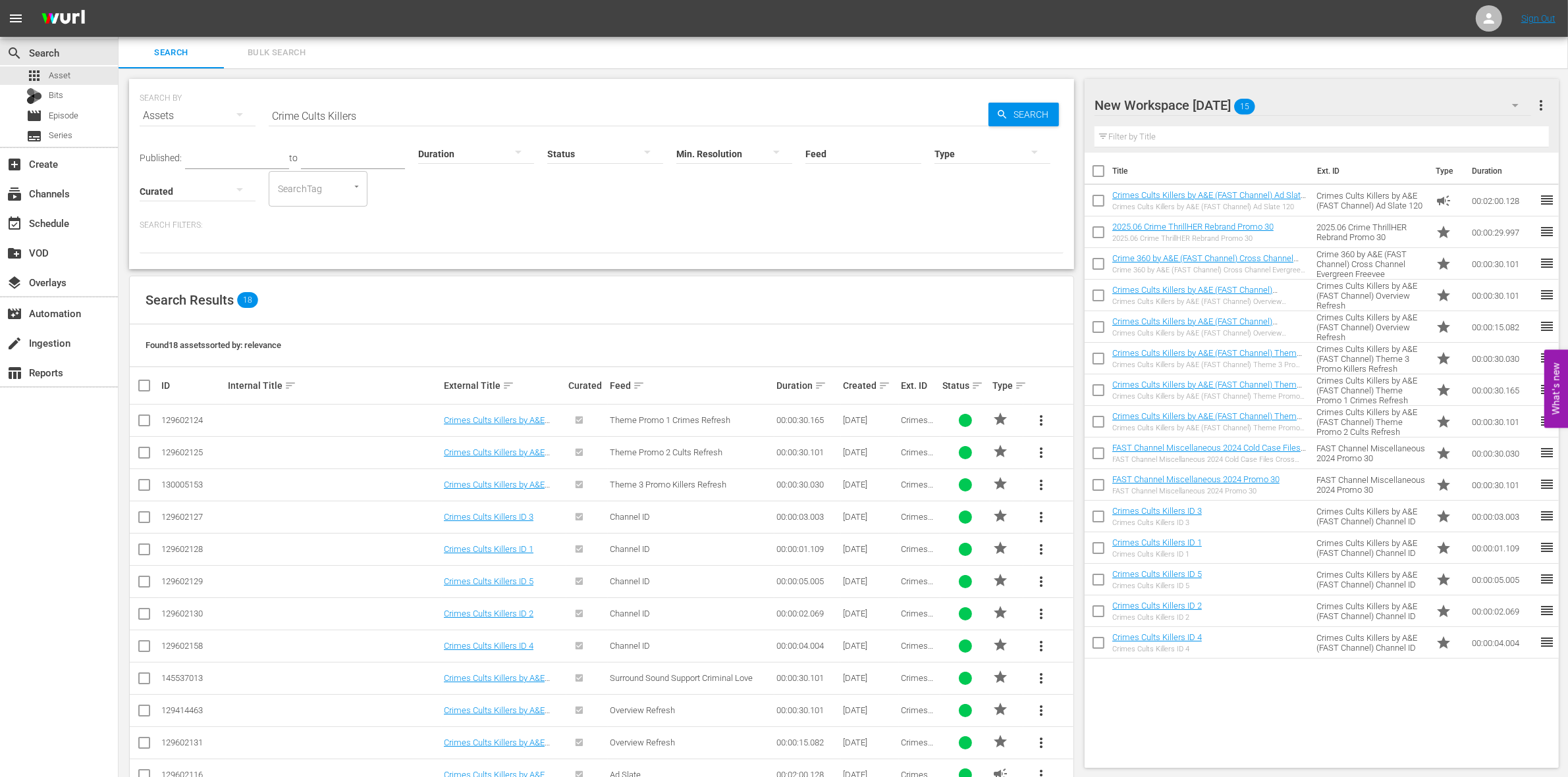
checkbox input "true"
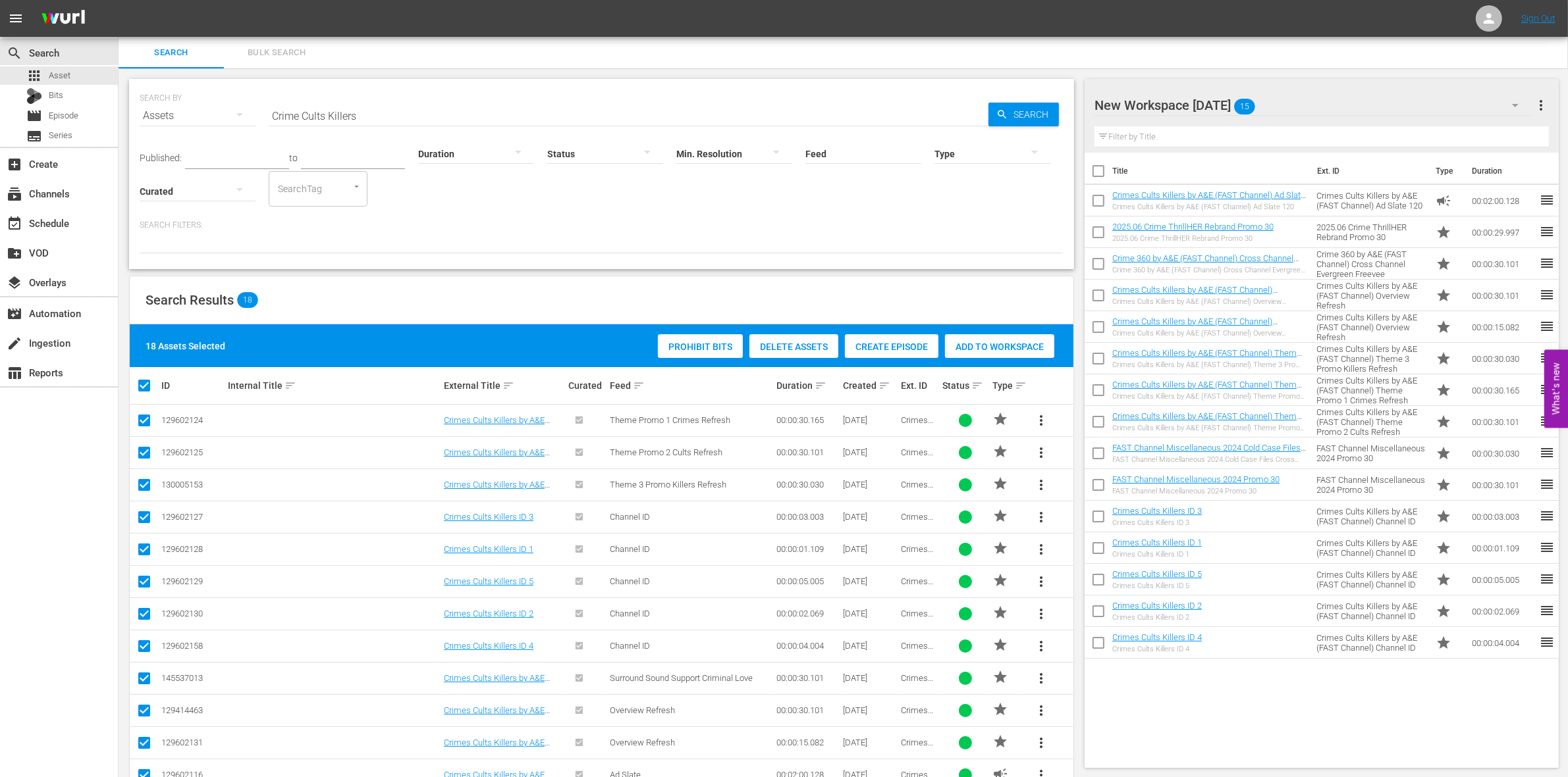
drag, startPoint x: 201, startPoint y: 389, endPoint x: 438, endPoint y: 228, distance: 286.5
click at [438, 228] on p "Search Filters:" at bounding box center [601, 225] width 924 height 11
click at [547, 153] on div at bounding box center [605, 153] width 116 height 37
click at [438, 148] on div "INGESTED IN_PROGRESS ERROR" at bounding box center [784, 388] width 1568 height 777
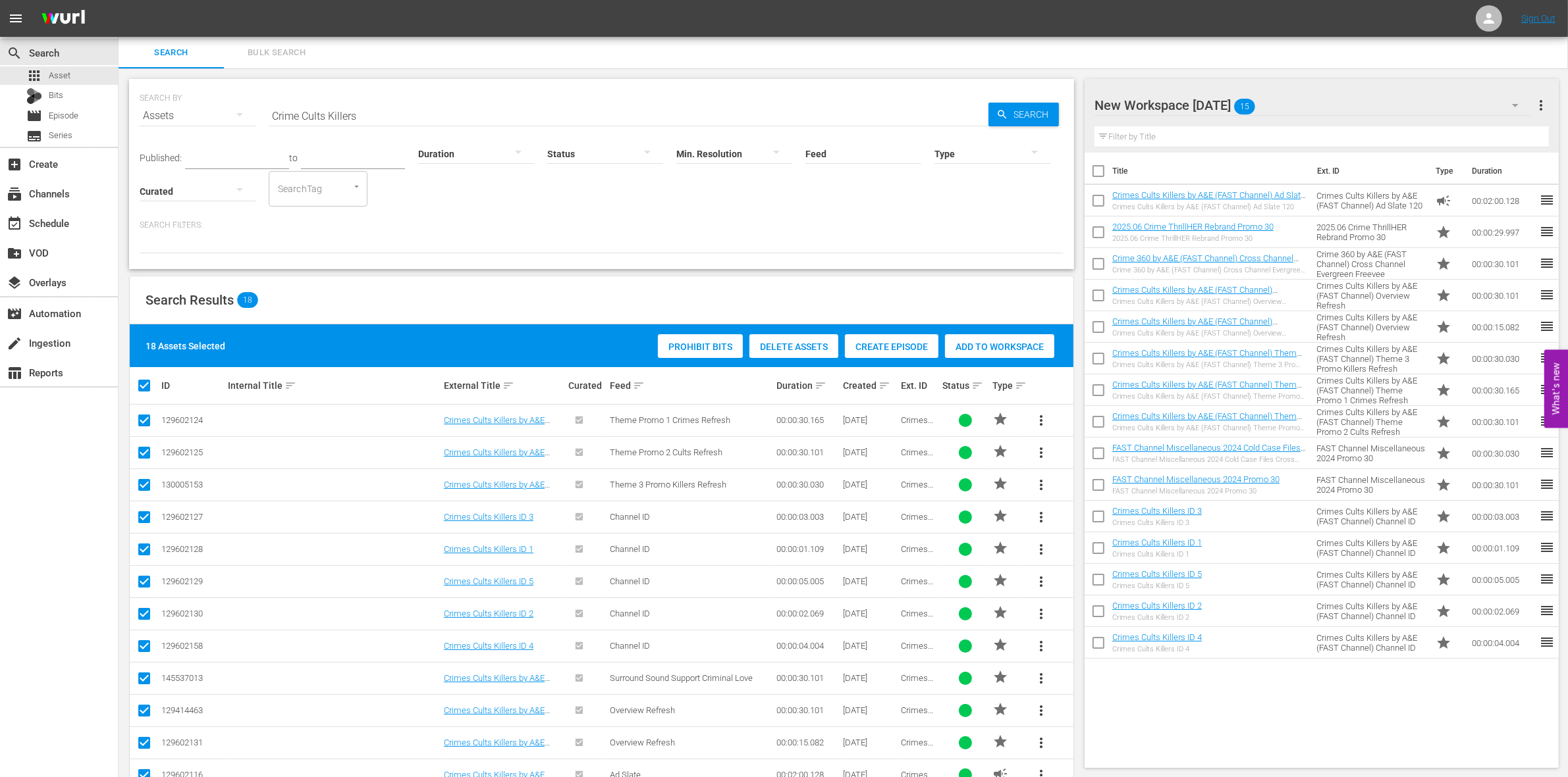
click at [448, 154] on div at bounding box center [476, 153] width 116 height 37
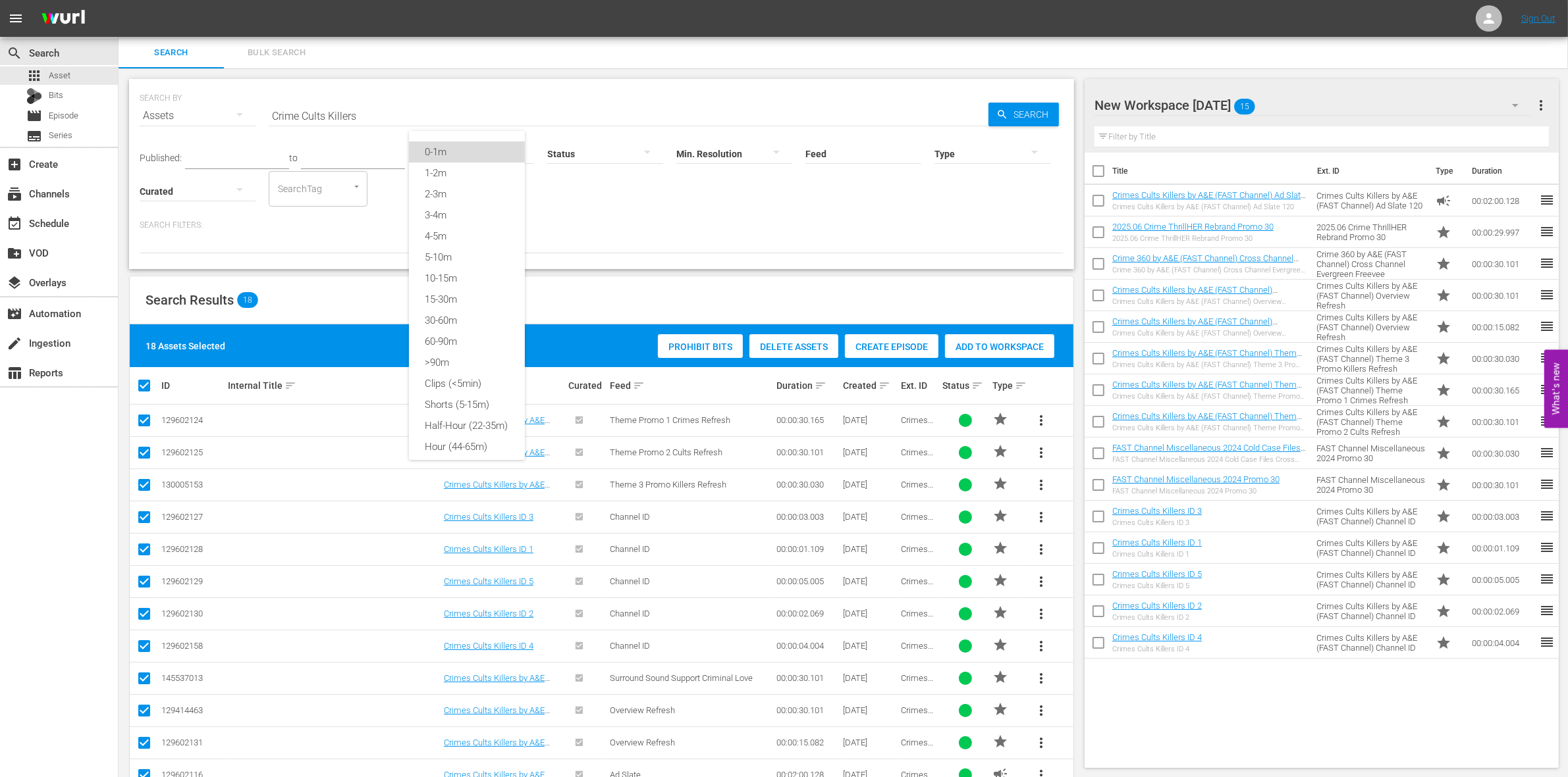
click at [433, 152] on div "0-1m" at bounding box center [467, 151] width 116 height 21
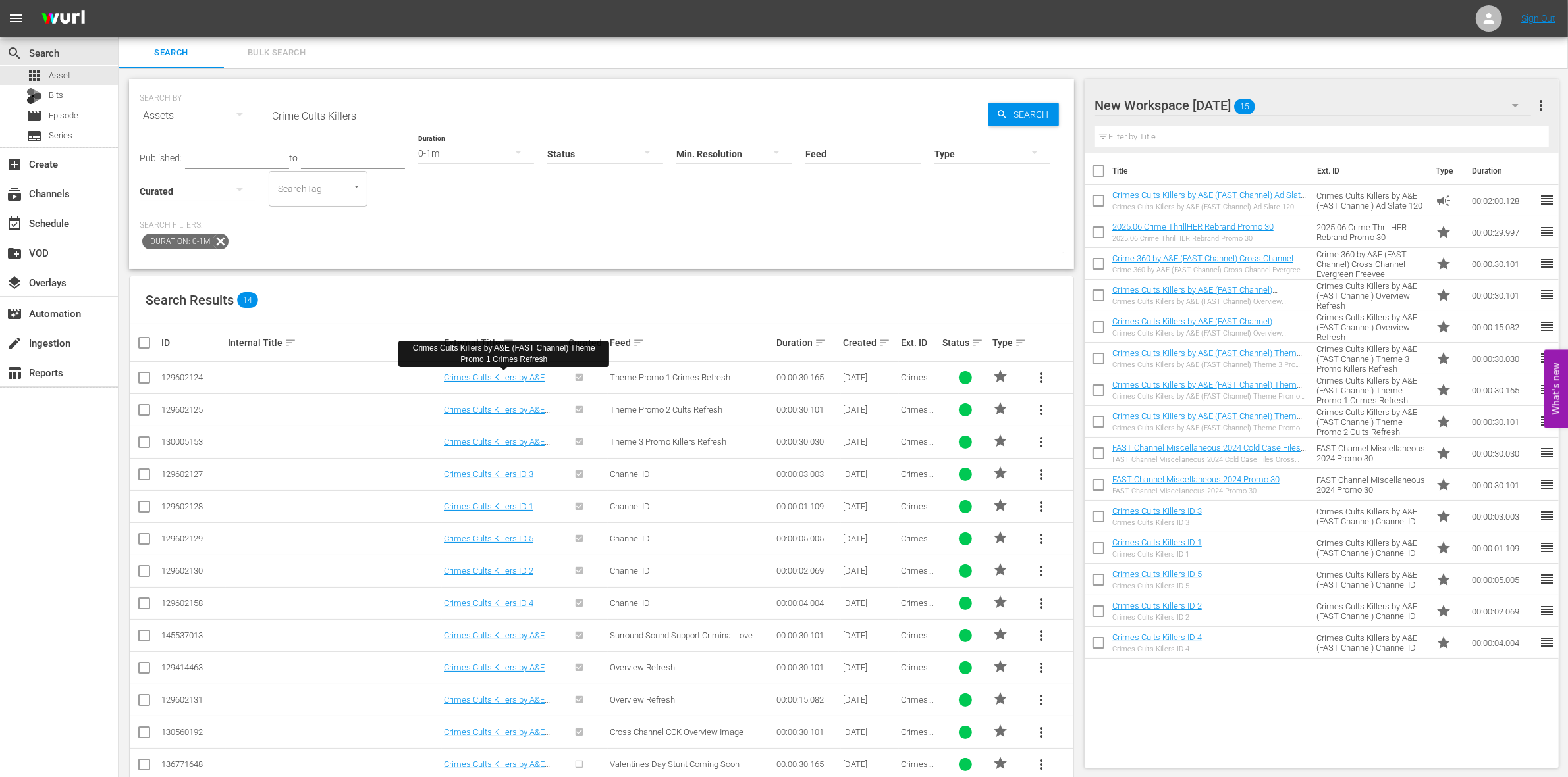
drag, startPoint x: 499, startPoint y: 380, endPoint x: 21, endPoint y: 475, distance: 487.3
click at [21, 475] on div "search Search apps Asset Bits movie Episode subtitles Series add_box Create sub…" at bounding box center [59, 425] width 119 height 777
click at [143, 343] on input "checkbox" at bounding box center [149, 343] width 26 height 16
checkbox input "true"
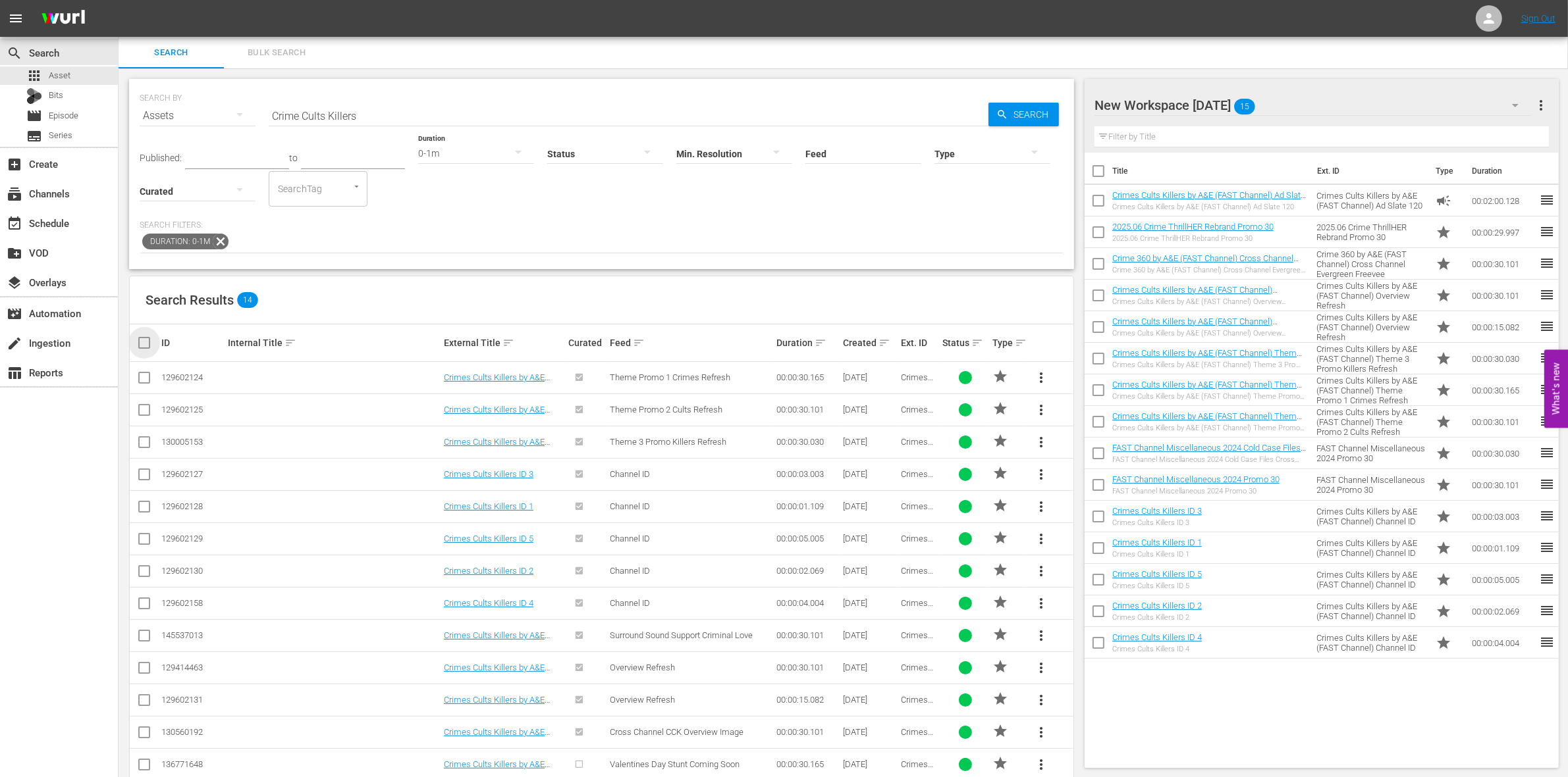
checkbox input "true"
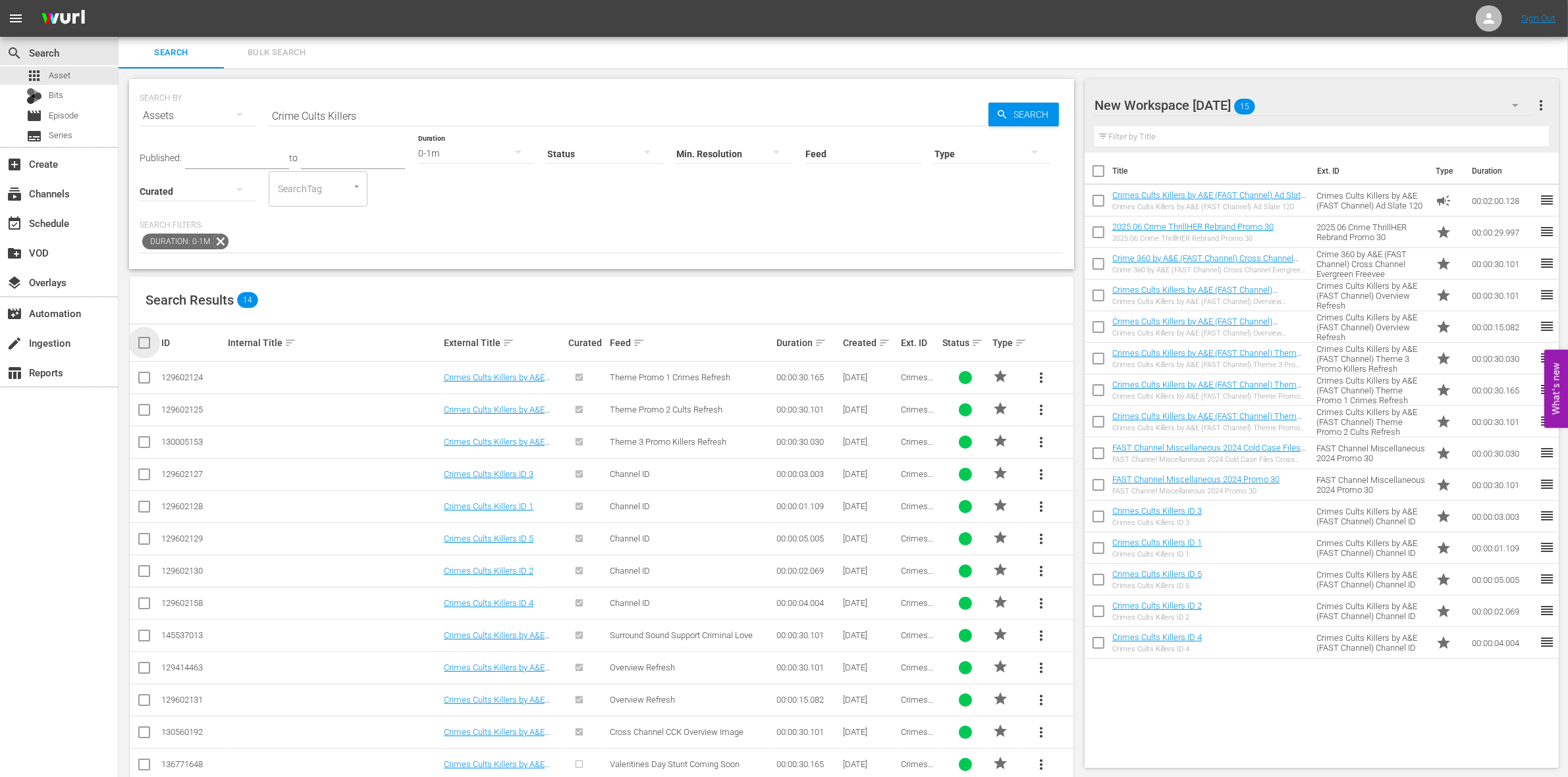
checkbox input "true"
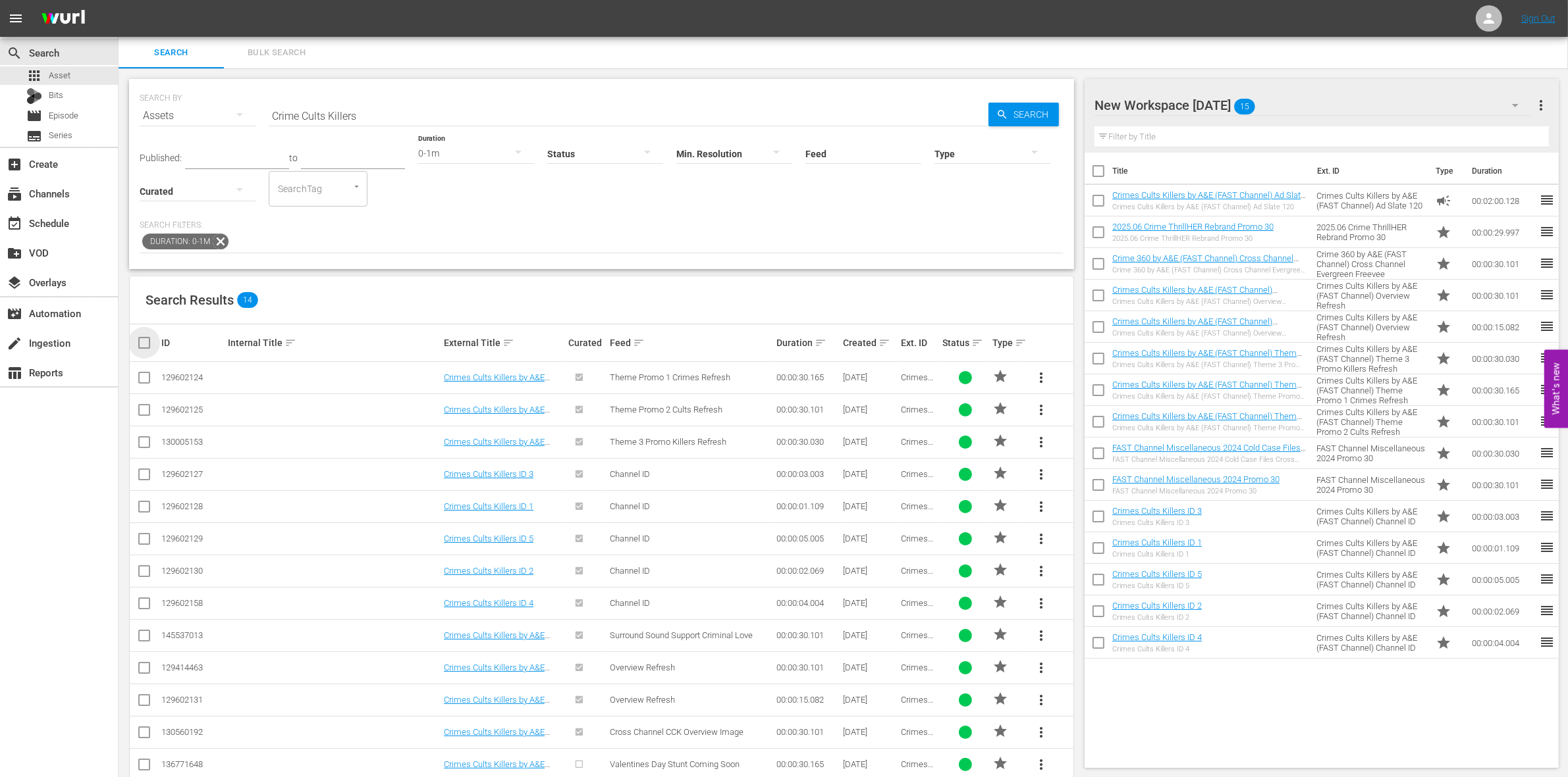
checkbox input "true"
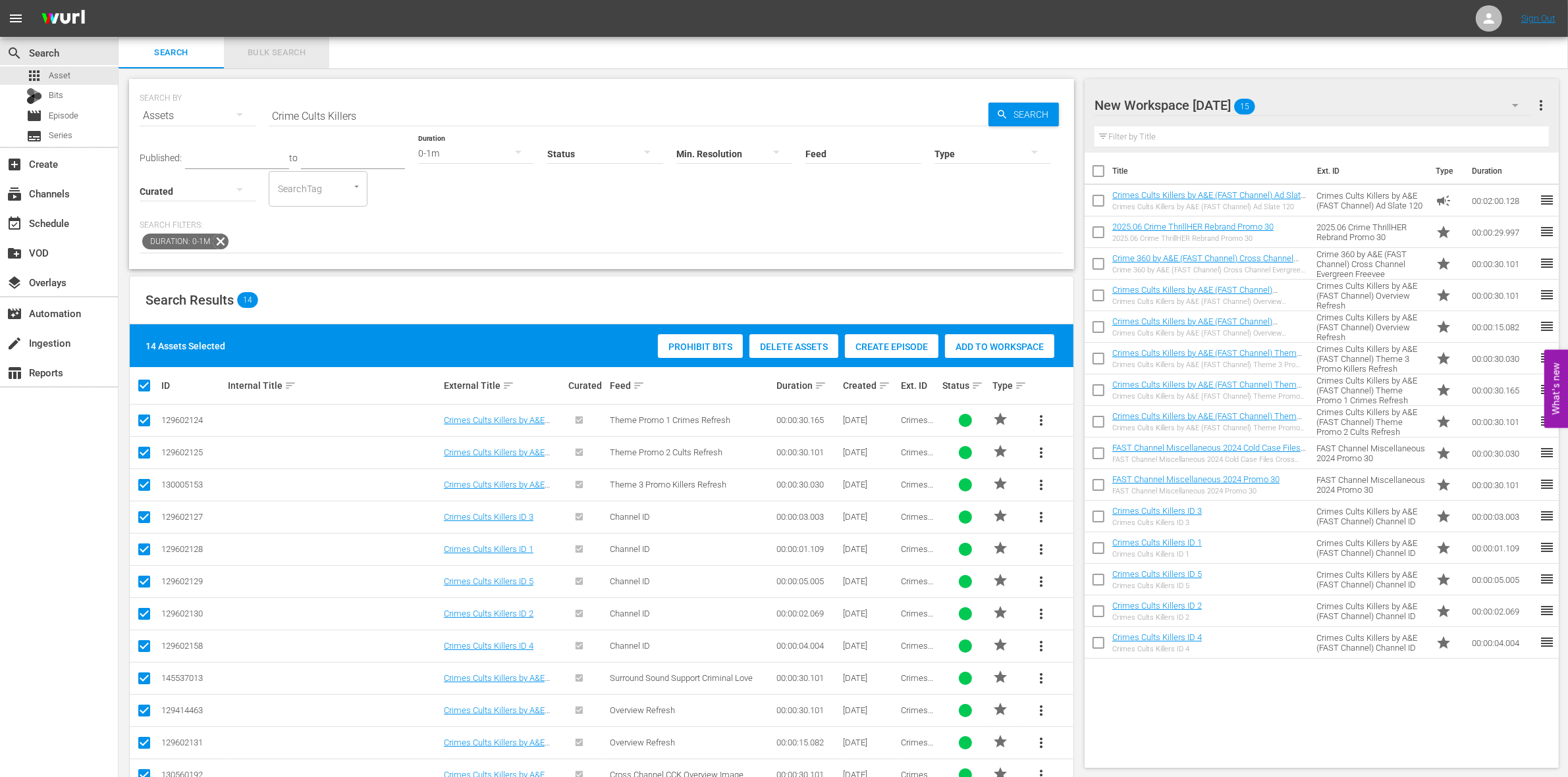
click at [280, 46] on span "Bulk Search" at bounding box center [277, 53] width 90 height 15
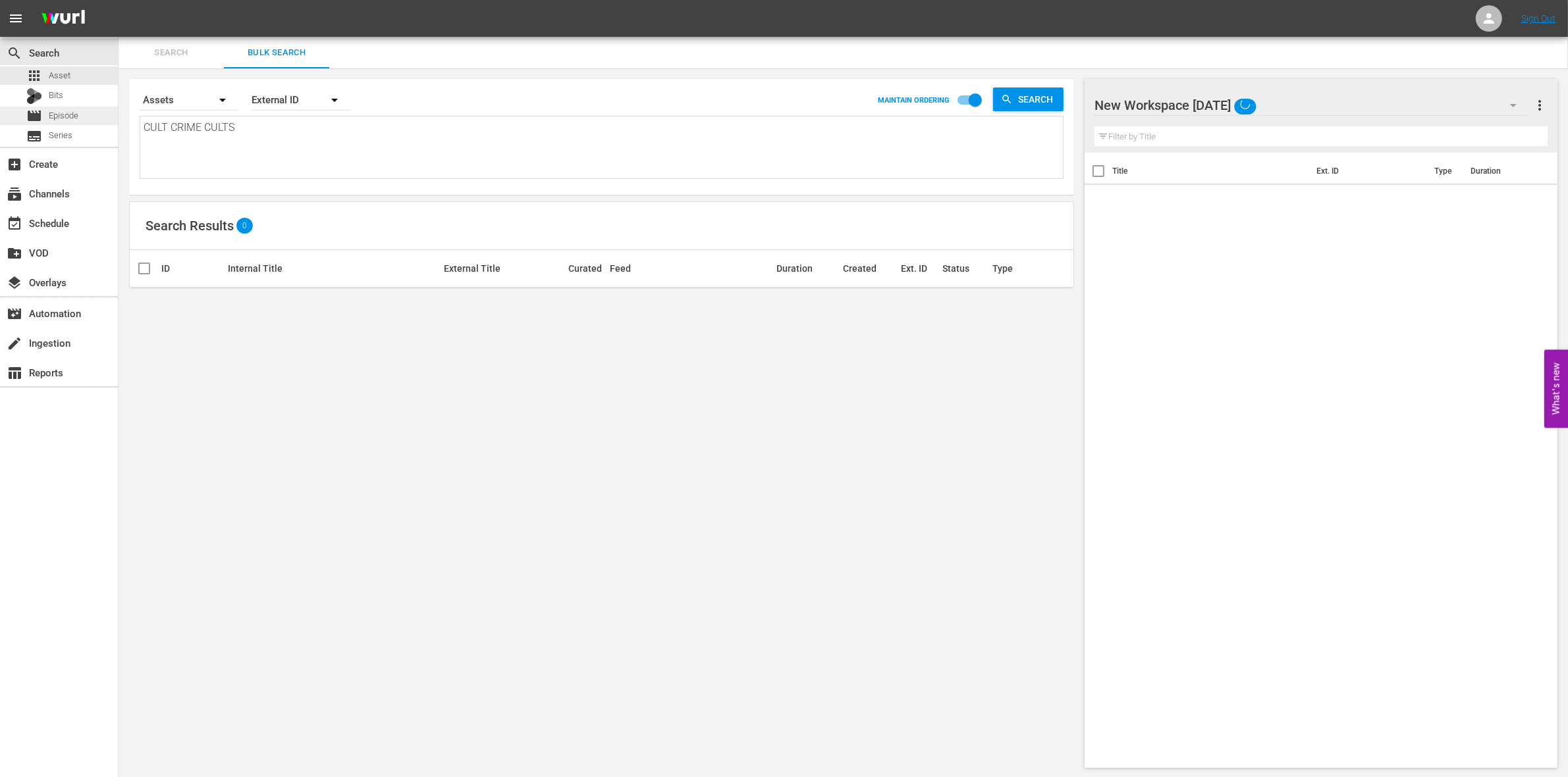
drag, startPoint x: 243, startPoint y: 133, endPoint x: 59, endPoint y: 119, distance: 184.5
click at [119, 0] on div "search Search apps Asset Bits movie Episode subtitles Series add_box Create sub…" at bounding box center [843, 0] width 1449 height 0
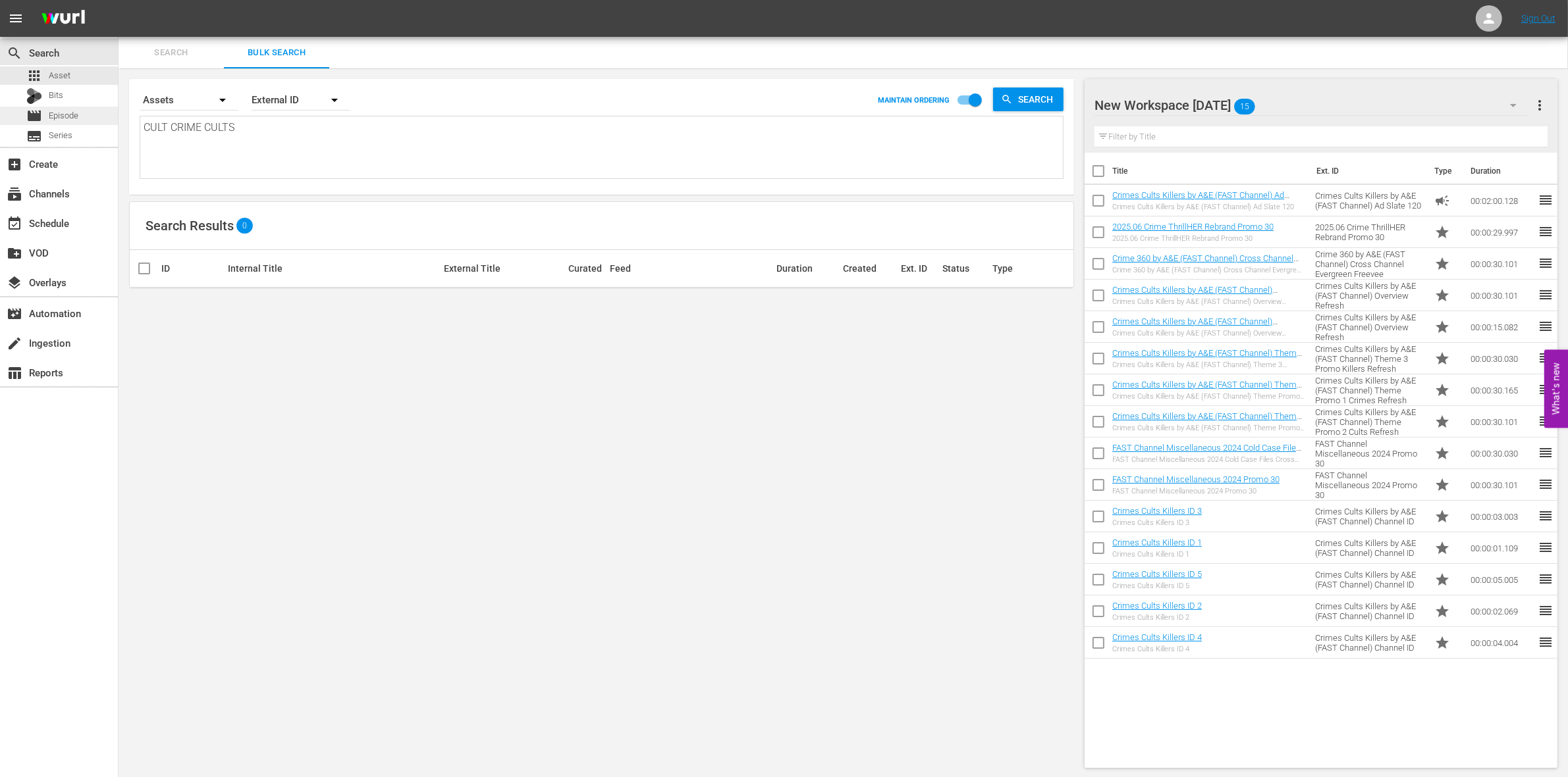
paste textarea "rime Cults Killers"
type textarea "Crime Cults Killers"
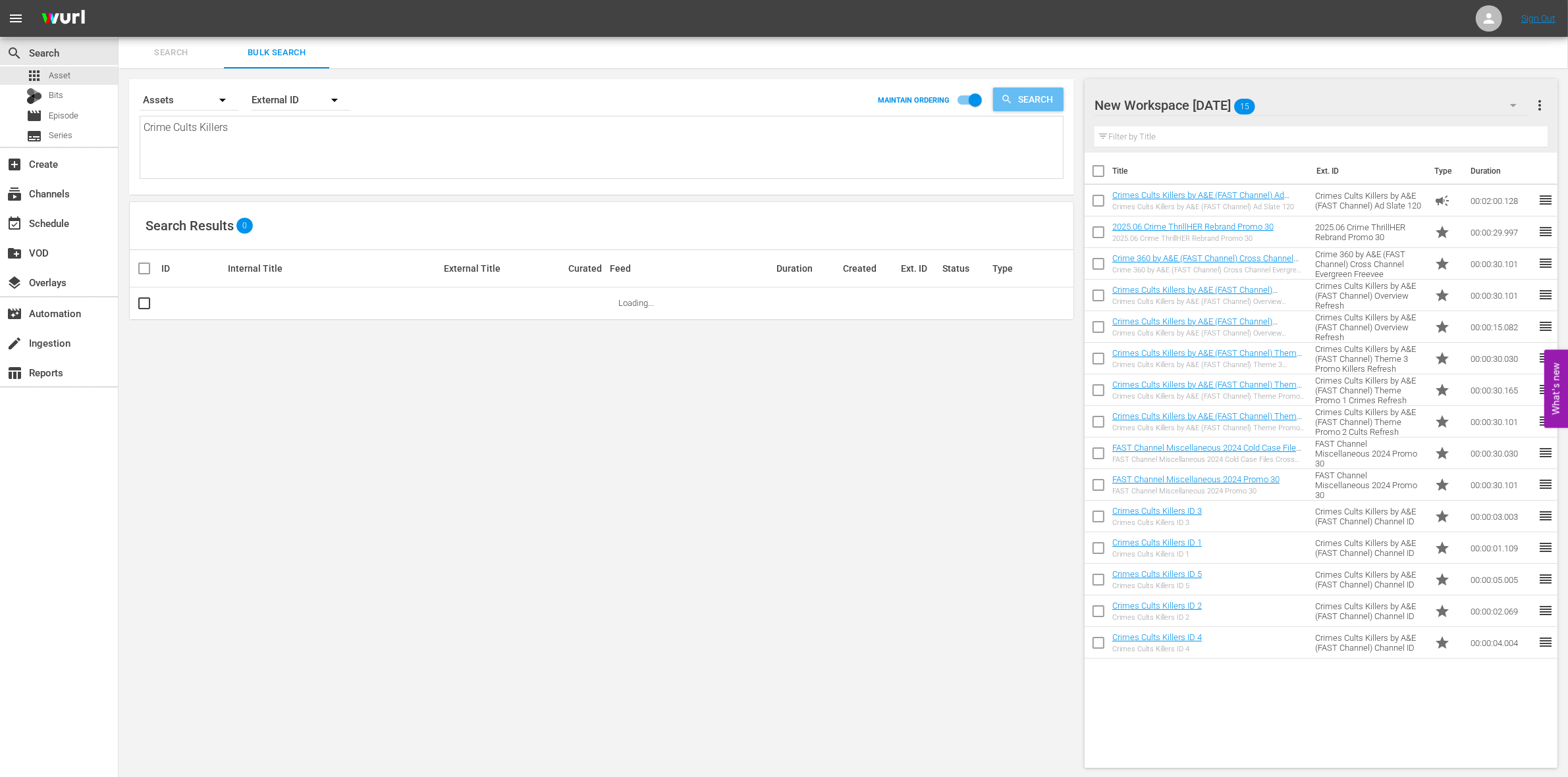
type textarea "Crime Cults Killers"
click at [1011, 102] on icon "button" at bounding box center [1006, 99] width 12 height 12
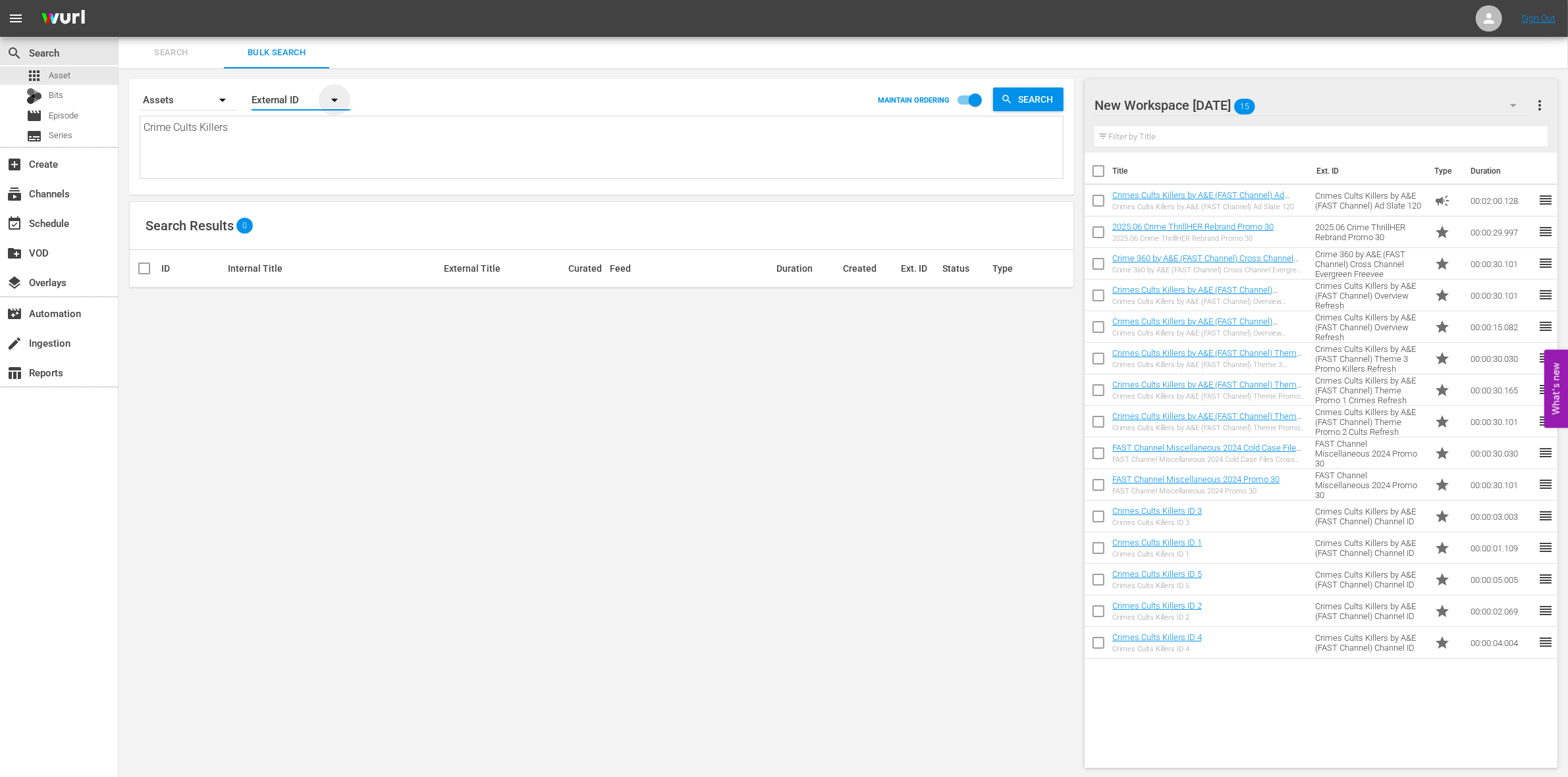
click at [335, 98] on icon "button" at bounding box center [334, 100] width 7 height 4
click at [281, 158] on div "Wurl ID" at bounding box center [293, 158] width 53 height 21
click at [1021, 99] on span "Search" at bounding box center [1038, 99] width 51 height 24
click at [325, 98] on button "button" at bounding box center [335, 100] width 32 height 32
click at [300, 136] on div "External ID" at bounding box center [293, 136] width 53 height 21
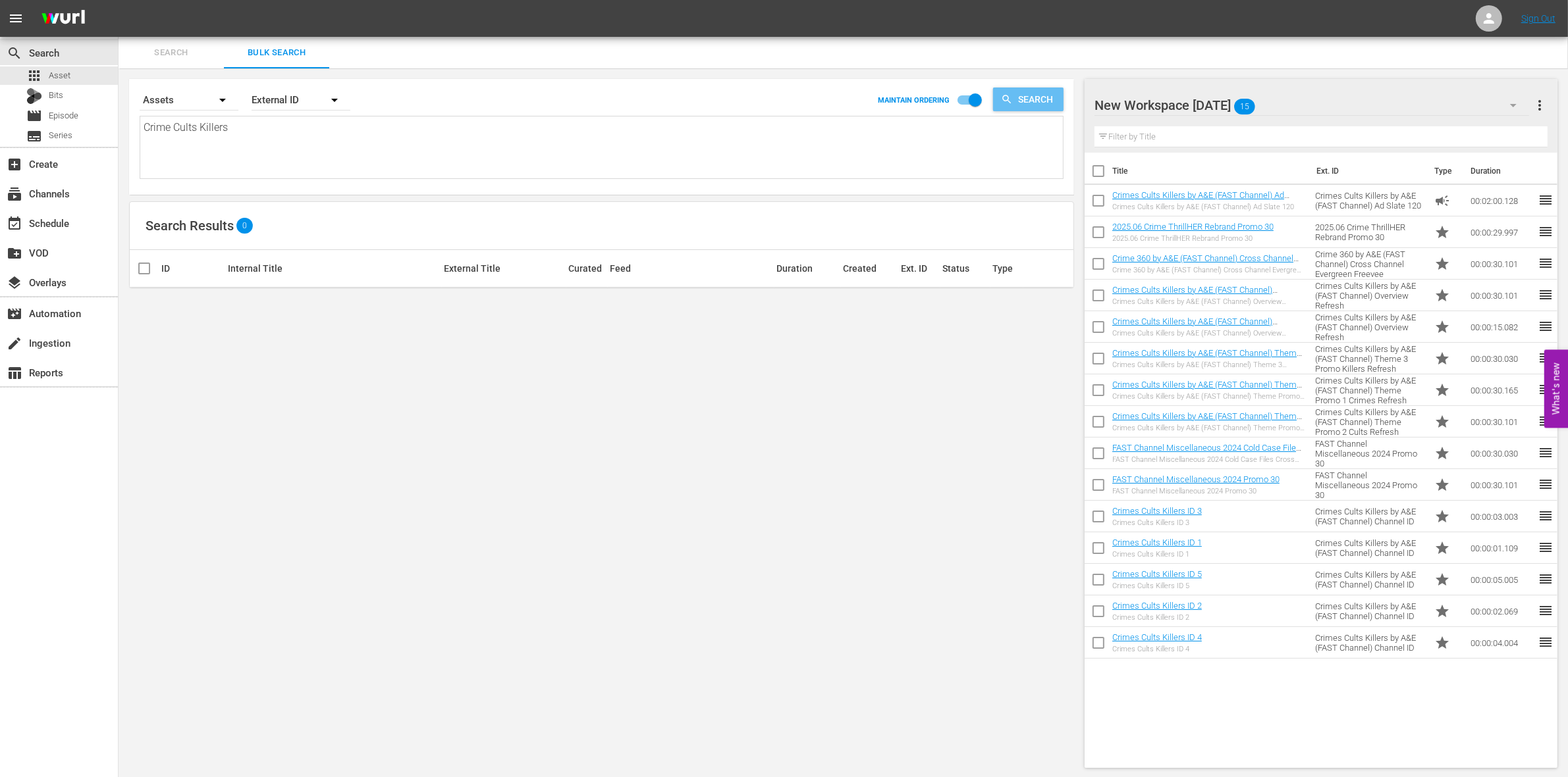
click at [1044, 98] on span "Search" at bounding box center [1038, 99] width 51 height 24
click at [146, 271] on input "checkbox" at bounding box center [149, 269] width 26 height 16
checkbox input "true"
click at [325, 101] on button "button" at bounding box center [335, 100] width 32 height 32
click at [284, 154] on div "Wurl ID" at bounding box center [293, 158] width 53 height 21
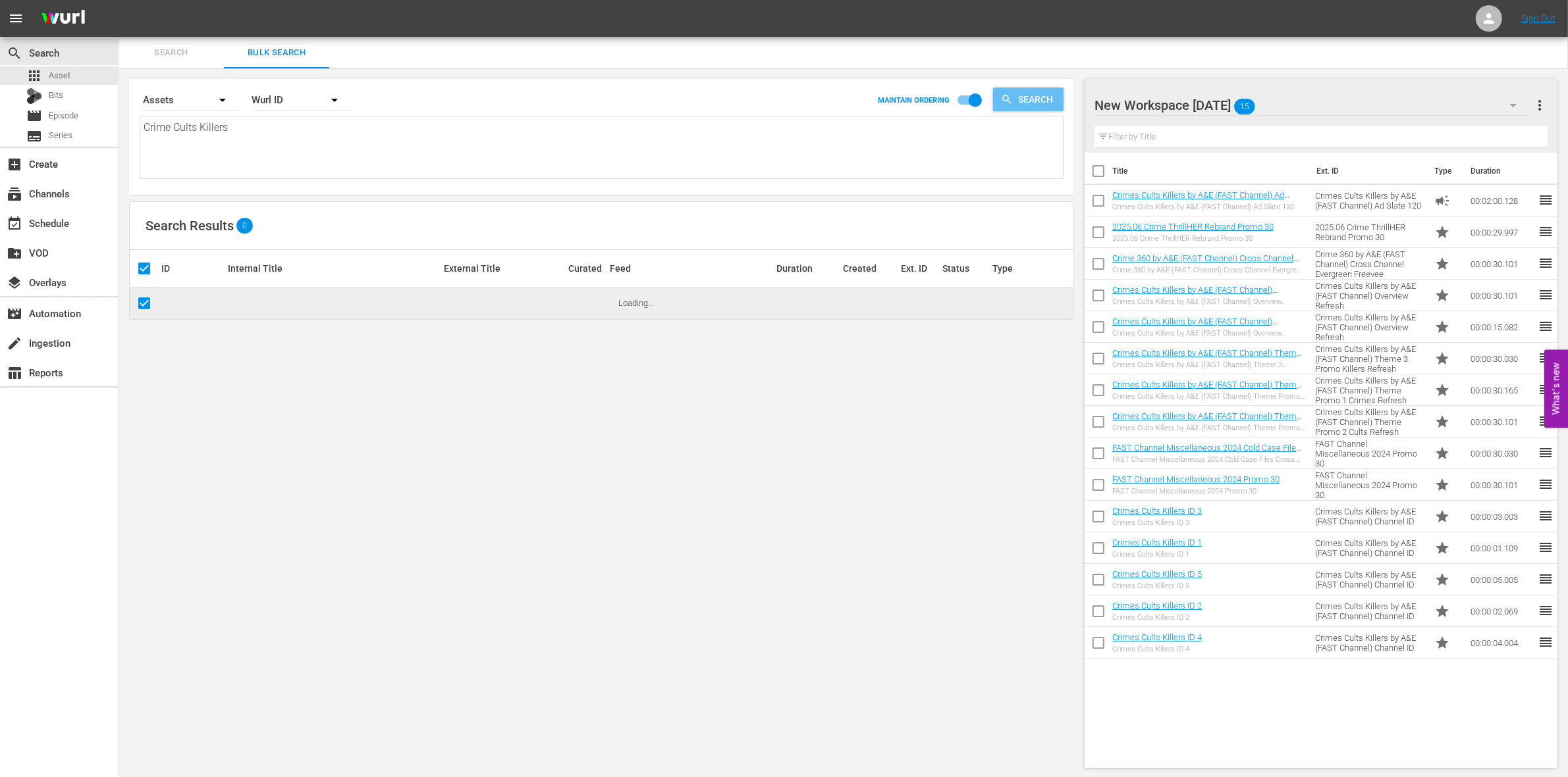
click at [1028, 93] on span "Search" at bounding box center [1038, 99] width 51 height 24
click at [1097, 172] on input "checkbox" at bounding box center [1098, 174] width 28 height 28
checkbox input "true"
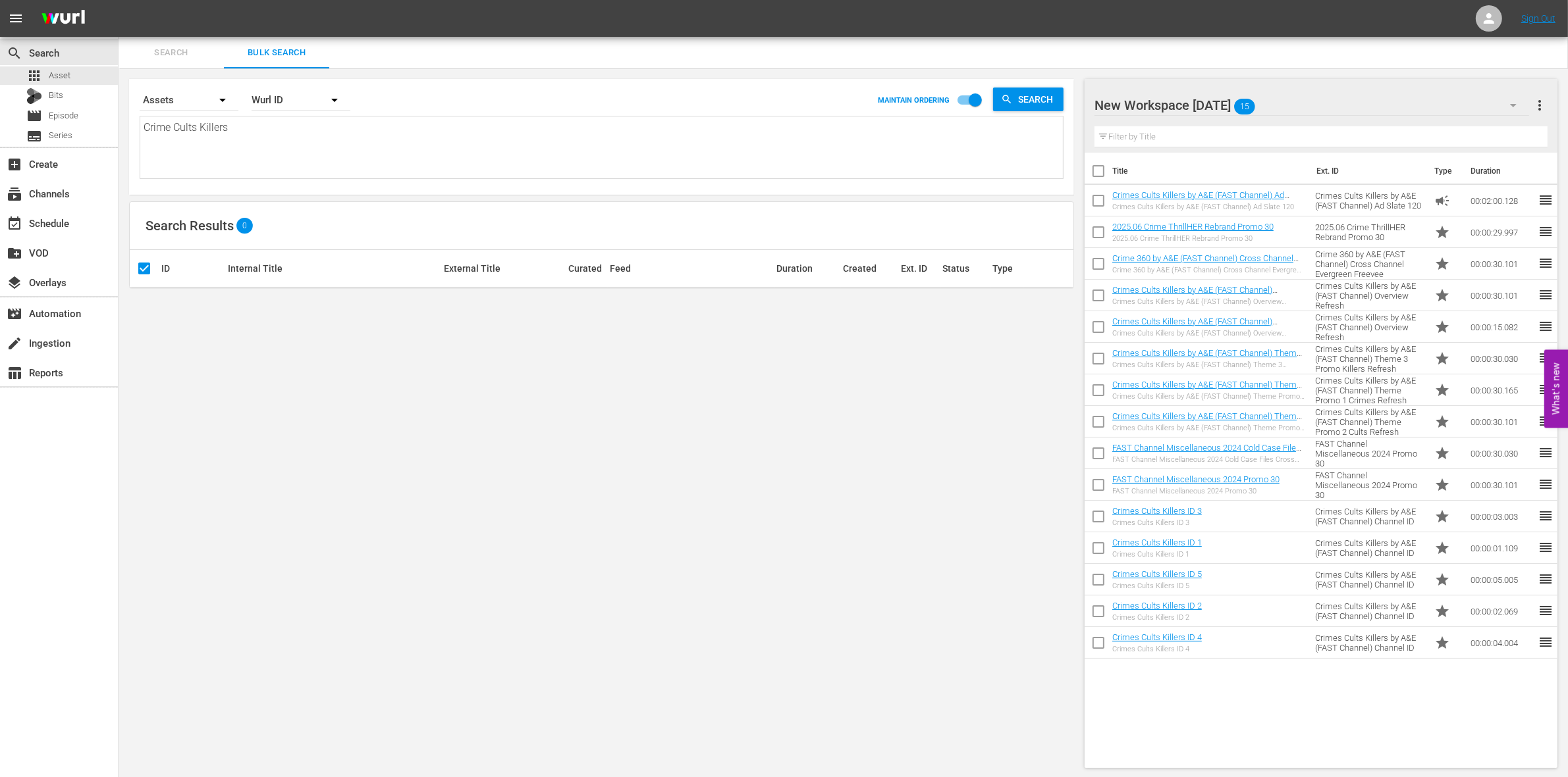
checkbox input "true"
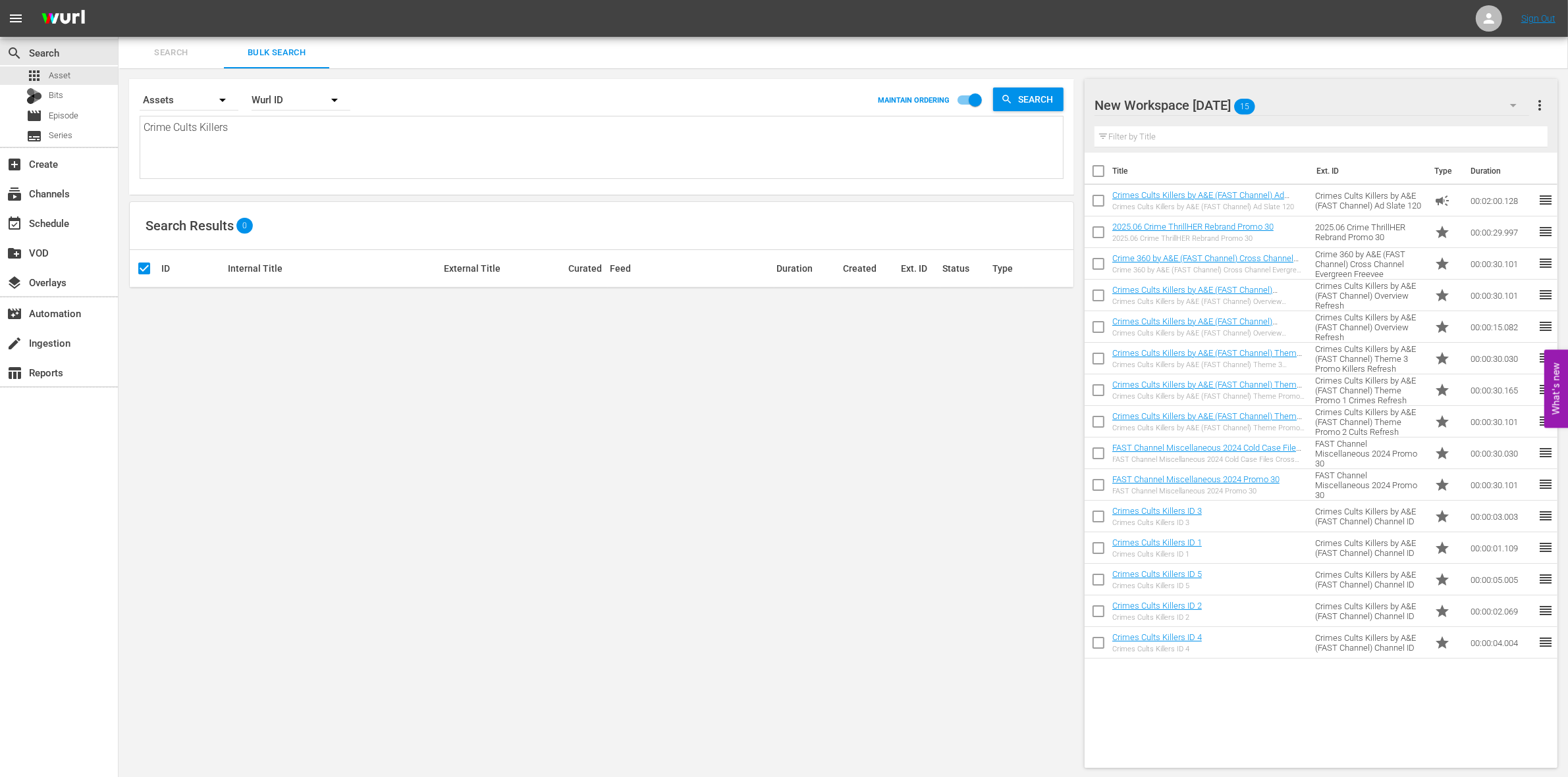
checkbox input "true"
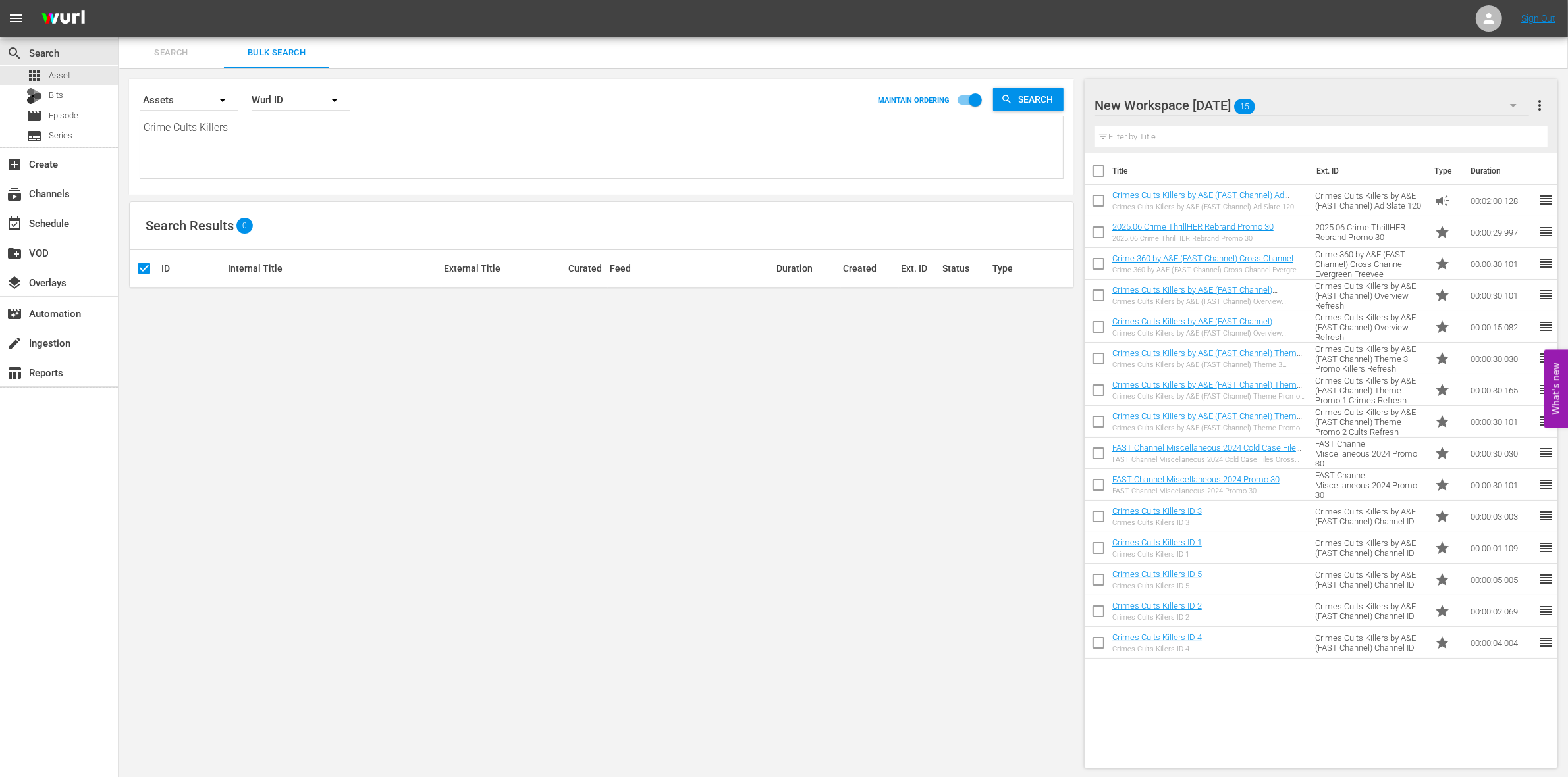
checkbox input "true"
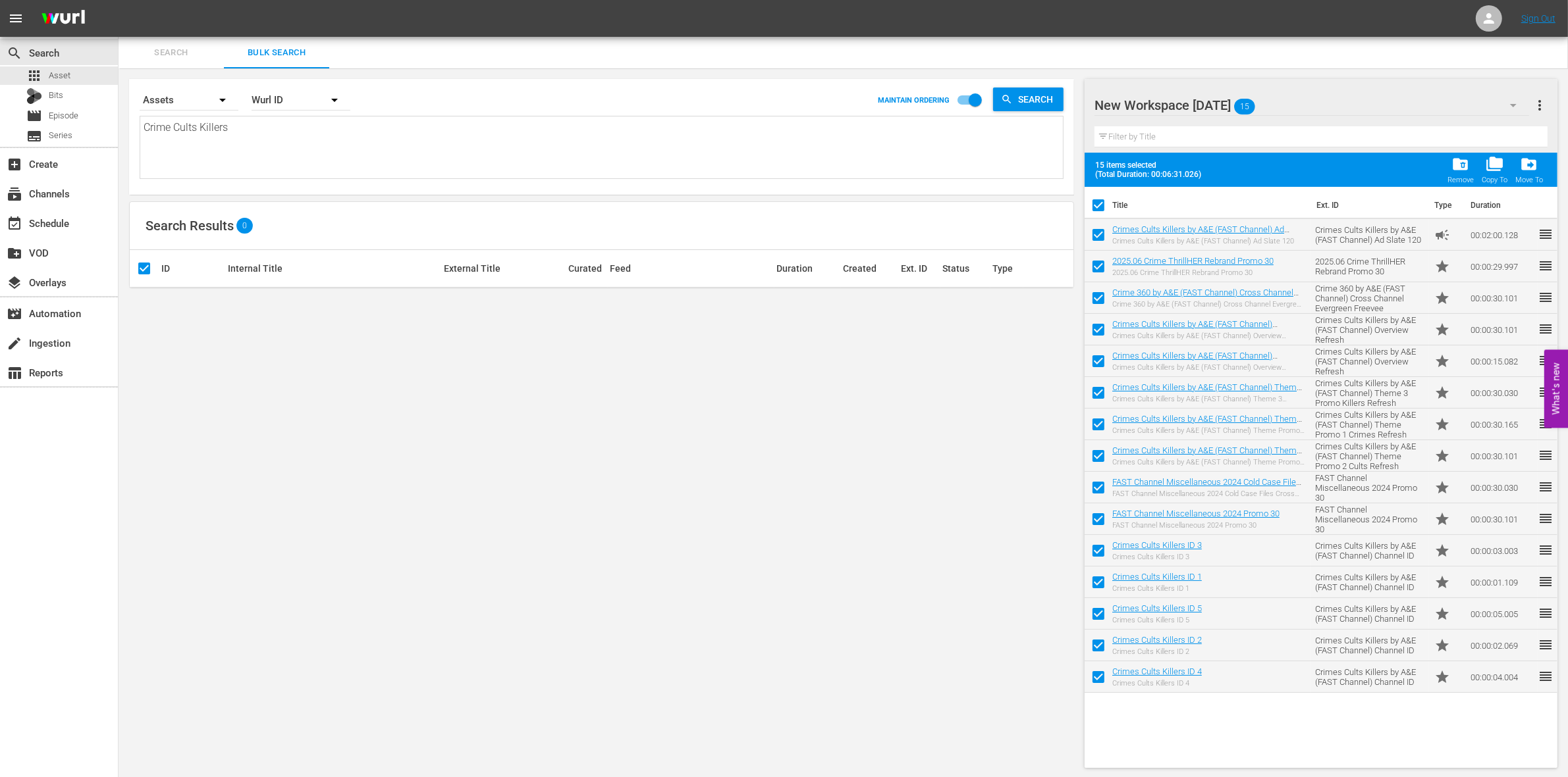
drag, startPoint x: 1225, startPoint y: 173, endPoint x: 1340, endPoint y: 159, distance: 115.8
click at [1340, 159] on div "15 items selected (Total Duration: 00:06:31.026) folder_delete Remove folder_co…" at bounding box center [1321, 169] width 472 height 34
click at [1527, 165] on span "drive_file_move" at bounding box center [1528, 164] width 18 height 18
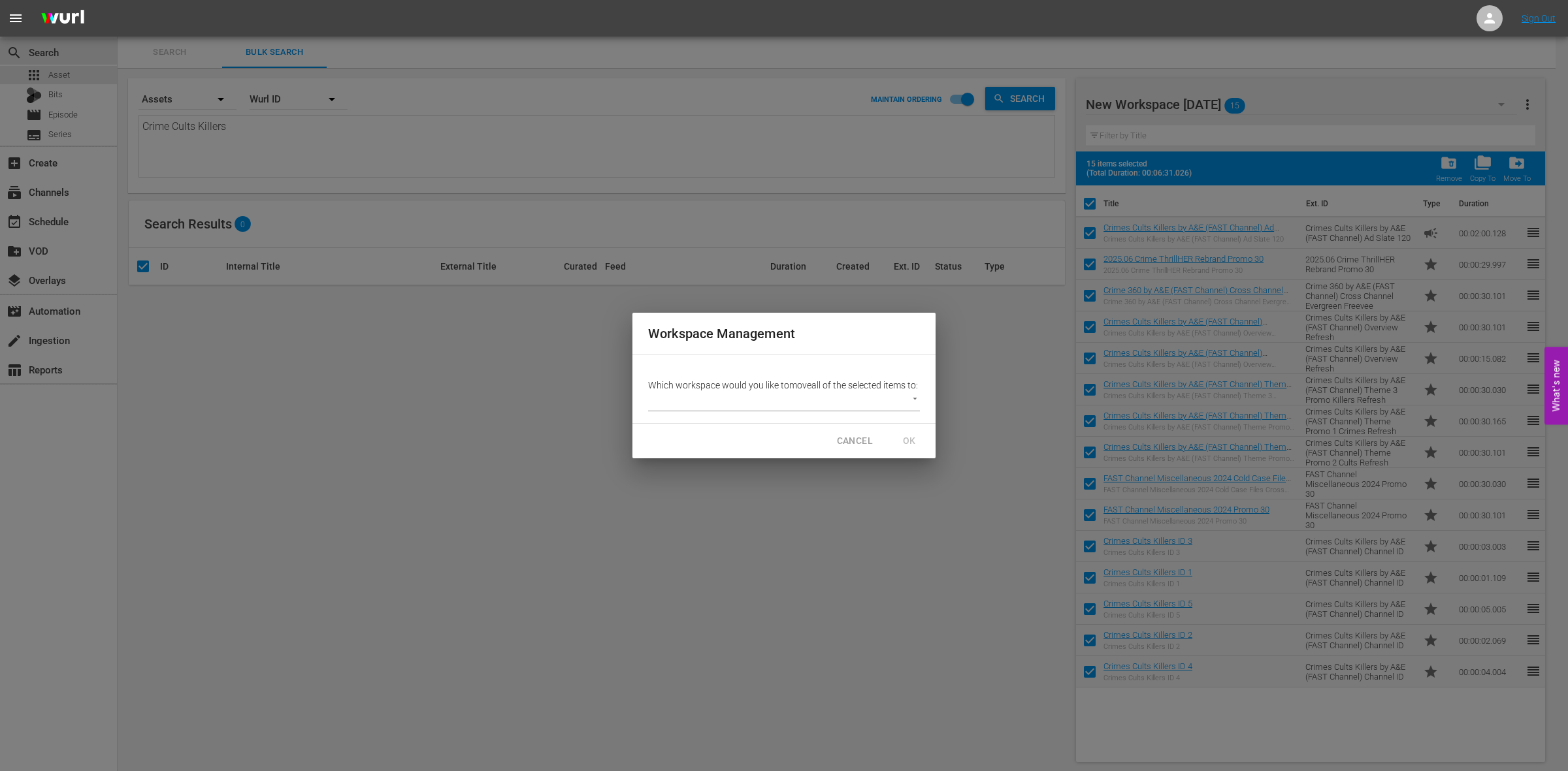
click at [734, 387] on p "Which workspace would you like to move all of the selected items to:" at bounding box center [784, 385] width 272 height 13
click at [724, 392] on p "Which workspace would you like to move all of the selected items to:" at bounding box center [784, 385] width 272 height 13
click at [913, 402] on body "menu Sign Out search Search apps Asset Bits movie Episode subtitles Series add_…" at bounding box center [784, 385] width 1568 height 771
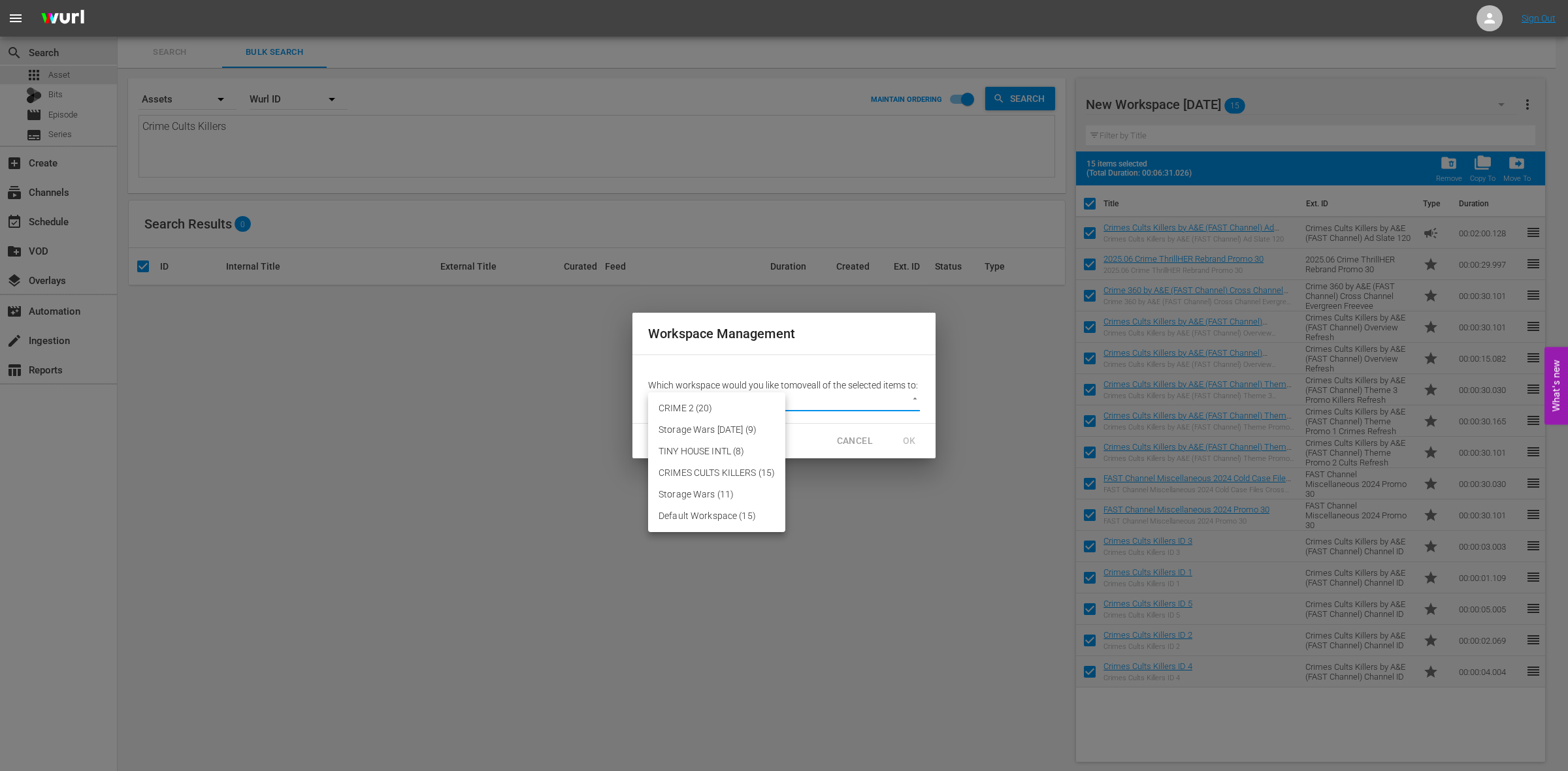
click at [526, 491] on div at bounding box center [784, 385] width 1568 height 771
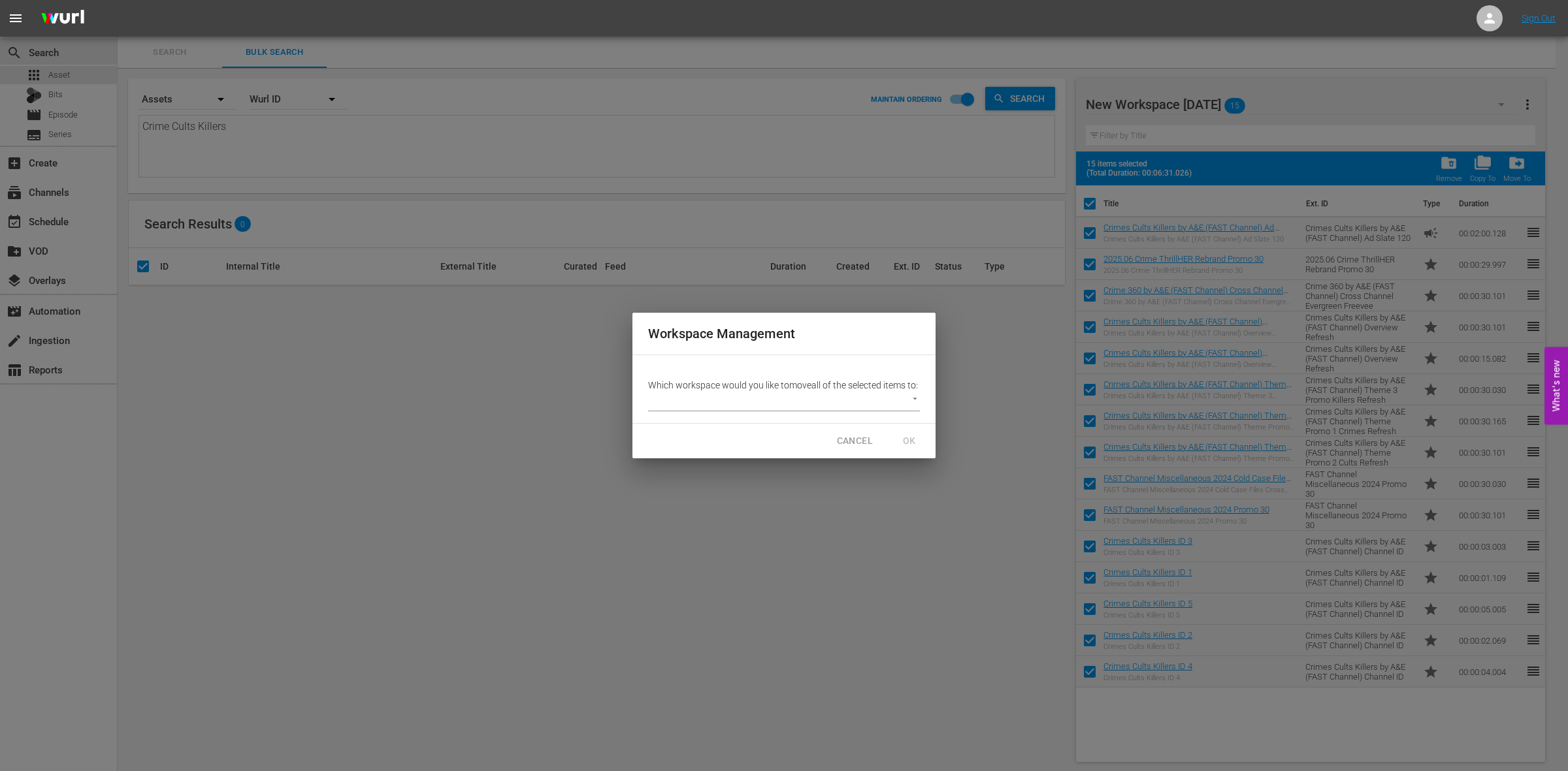
drag, startPoint x: 576, startPoint y: 507, endPoint x: 922, endPoint y: 544, distance: 348.0
click at [922, 544] on div "Workspace Management Which workspace would you like to move all of the selected…" at bounding box center [784, 385] width 1568 height 771
click at [920, 543] on div "Workspace Management Which workspace would you like to move all of the selected…" at bounding box center [784, 385] width 1568 height 771
click at [867, 448] on span "CANCEL" at bounding box center [855, 441] width 36 height 17
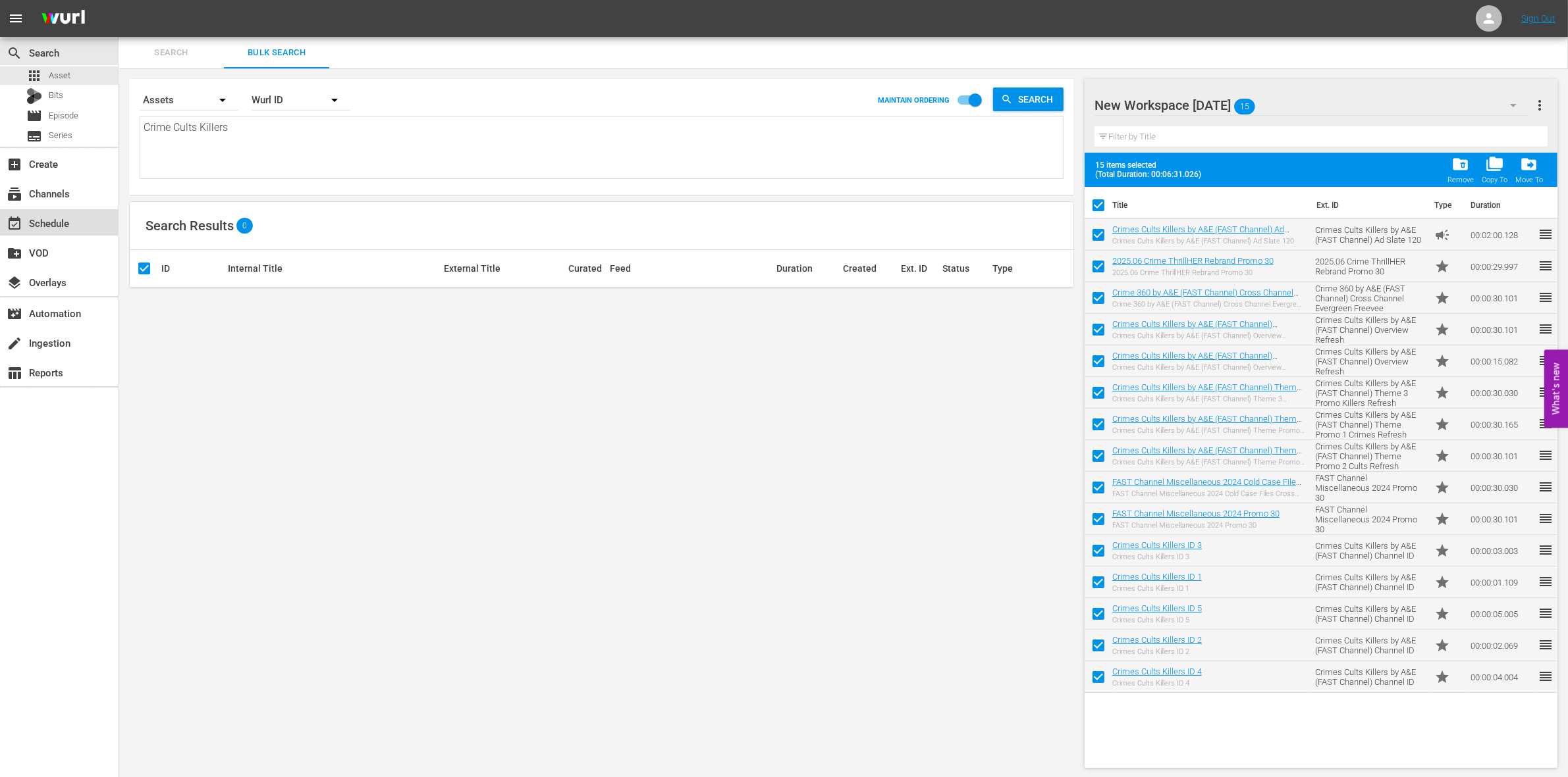
click at [51, 222] on div "event_available Schedule" at bounding box center [37, 221] width 74 height 12
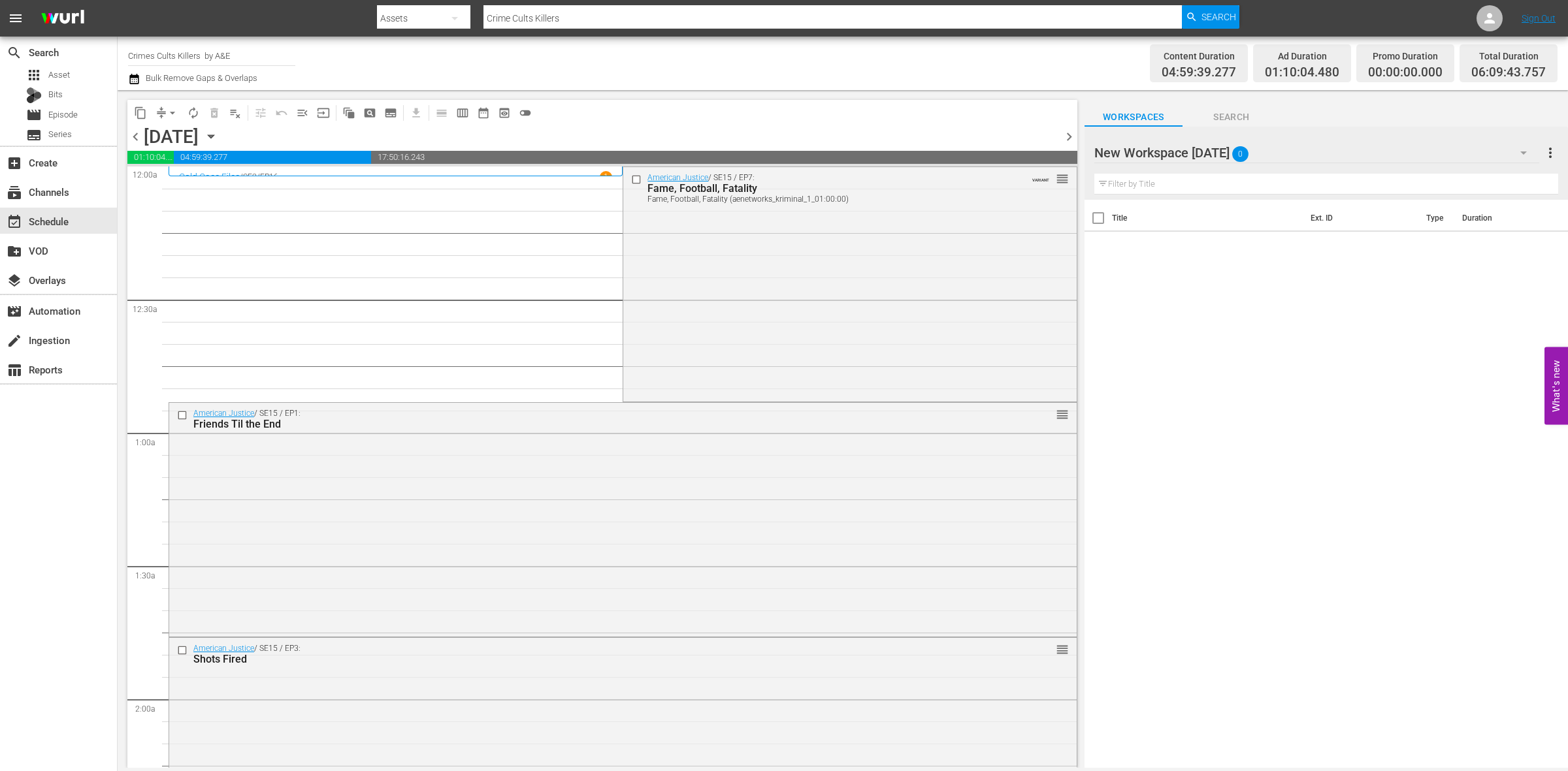
click at [1527, 154] on icon "button" at bounding box center [1523, 153] width 16 height 16
click at [1317, 213] on div "New Workspace [DATE] (0) CRIME 2 (5) Storage Wars [DATE] (0) TINY HOUSE INTL (0…" at bounding box center [784, 385] width 1568 height 771
click at [1317, 221] on th "Ext. ID" at bounding box center [1360, 218] width 115 height 37
drag, startPoint x: 1244, startPoint y: 116, endPoint x: 1233, endPoint y: 112, distance: 11.7
click at [1243, 114] on span "Search" at bounding box center [1232, 117] width 98 height 17
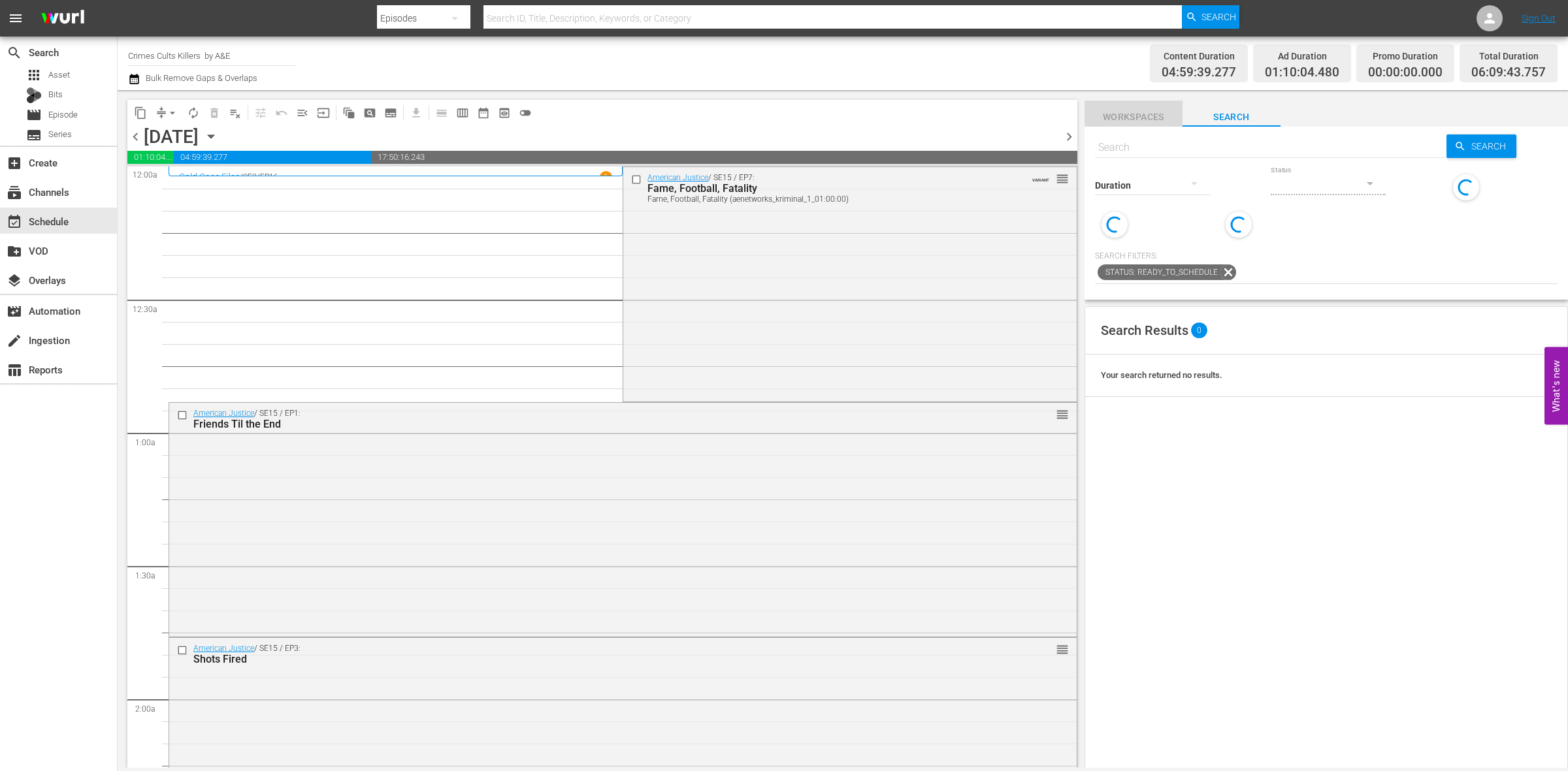
click at [1126, 114] on span "Workspaces" at bounding box center [1134, 117] width 98 height 17
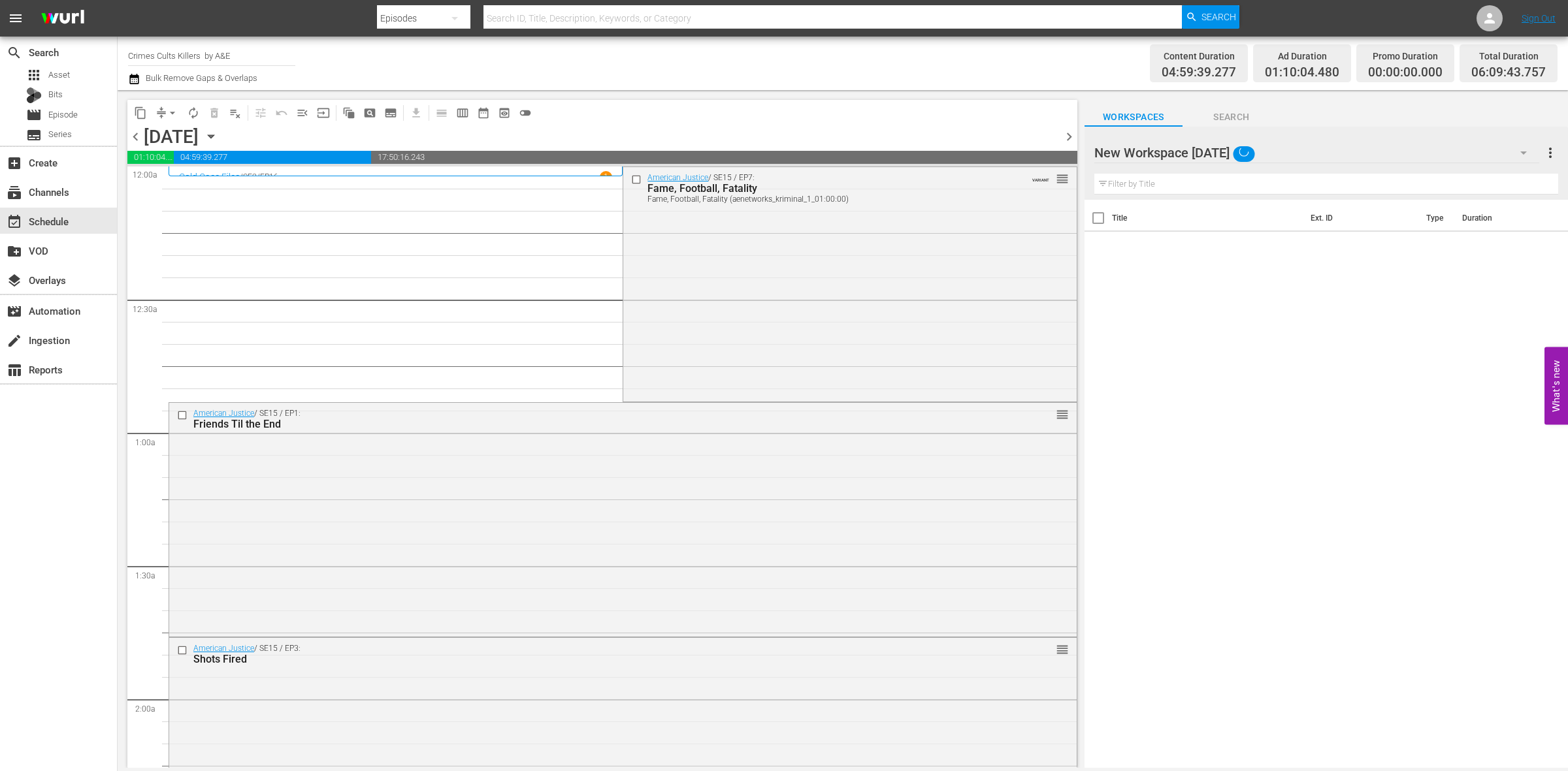
click at [1190, 374] on div "Title Ext. ID Type Duration" at bounding box center [1326, 484] width 483 height 570
